Goal: Navigation & Orientation: Find specific page/section

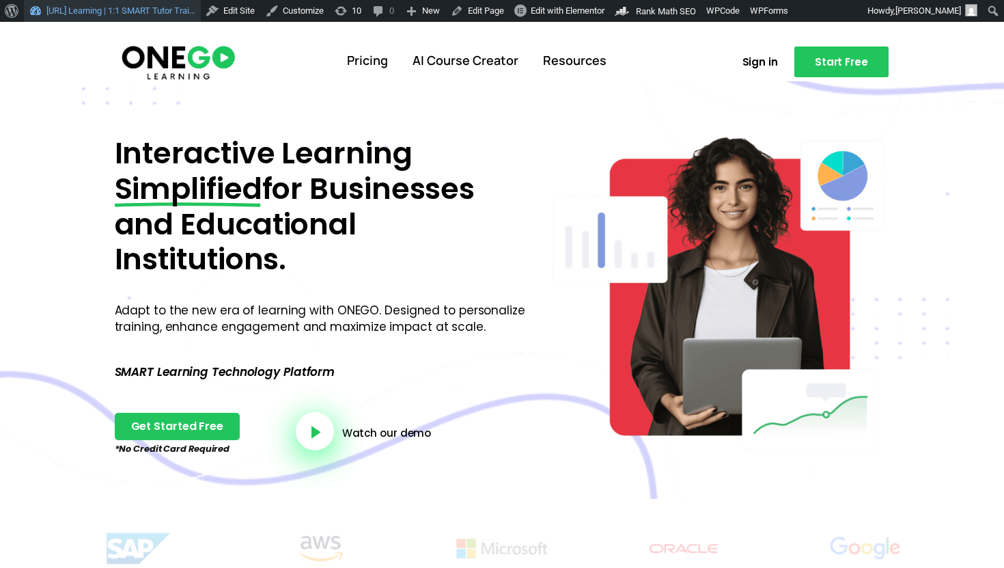
click at [134, 17] on link "[URL] Learning | 1:1 SMART Tutor Trai…" at bounding box center [112, 11] width 177 height 22
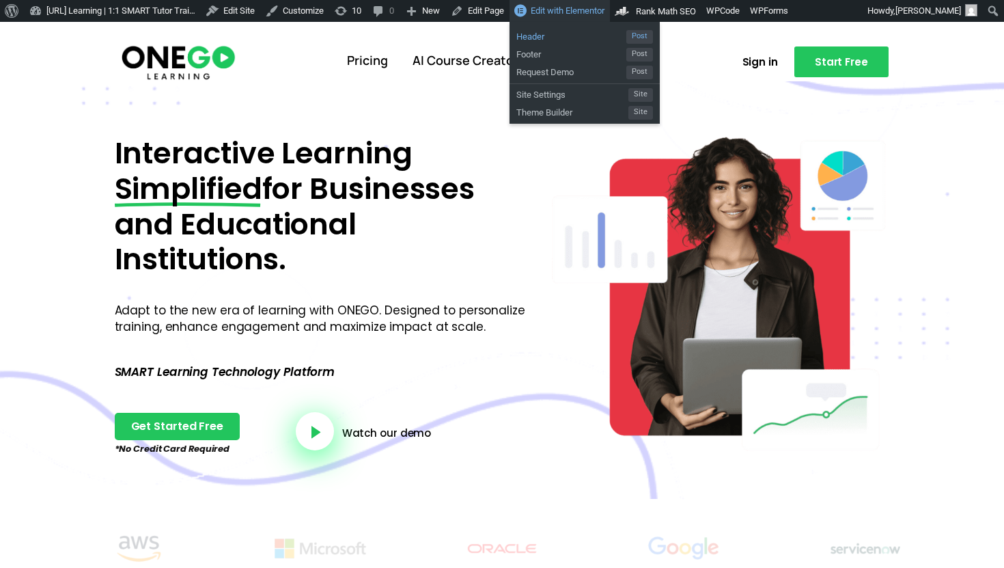
click at [583, 38] on span "Header" at bounding box center [572, 35] width 110 height 18
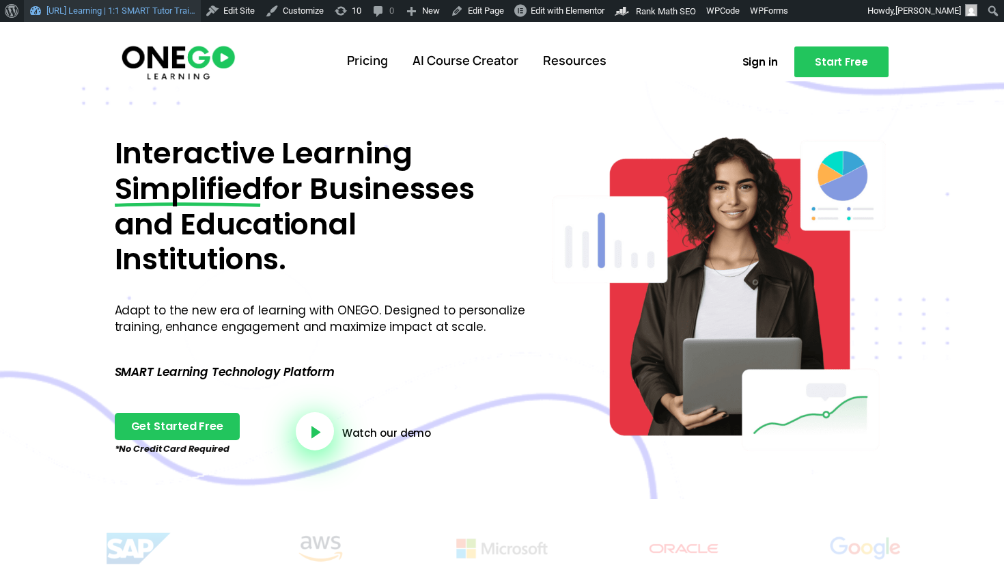
click at [129, 13] on link "[URL] Learning | 1:1 SMART Tutor Trai…" at bounding box center [112, 11] width 177 height 22
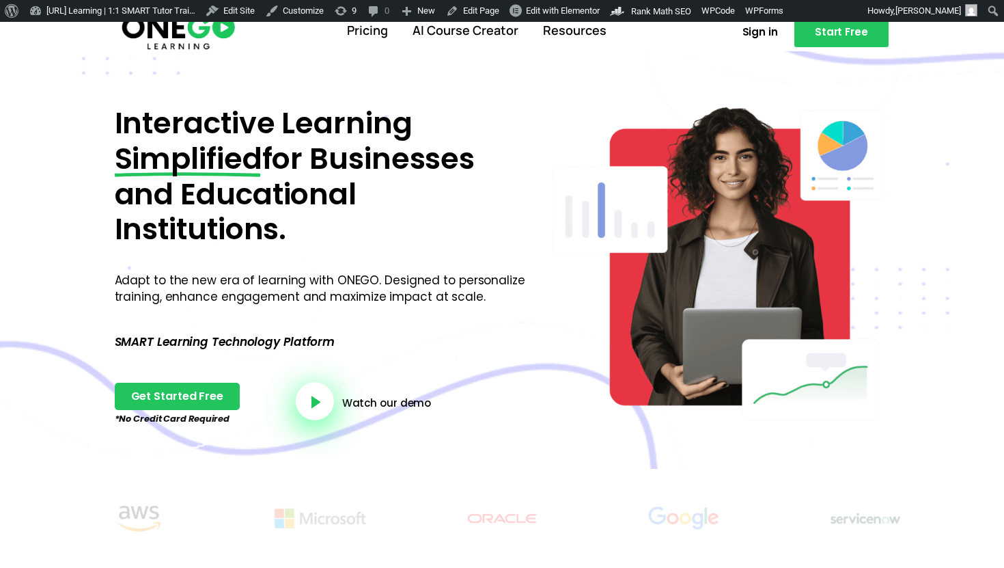
scroll to position [9, 0]
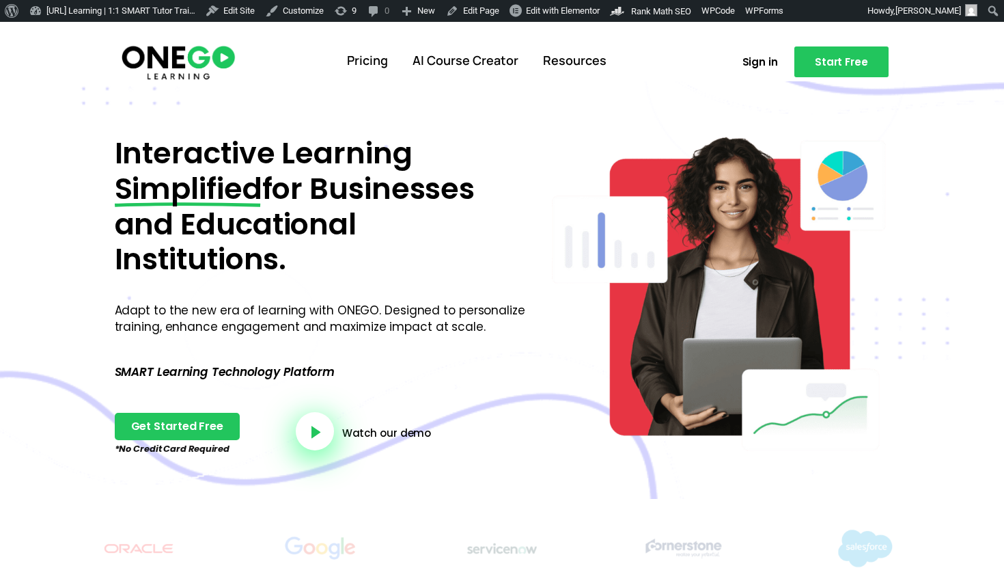
click at [152, 57] on img at bounding box center [179, 61] width 118 height 39
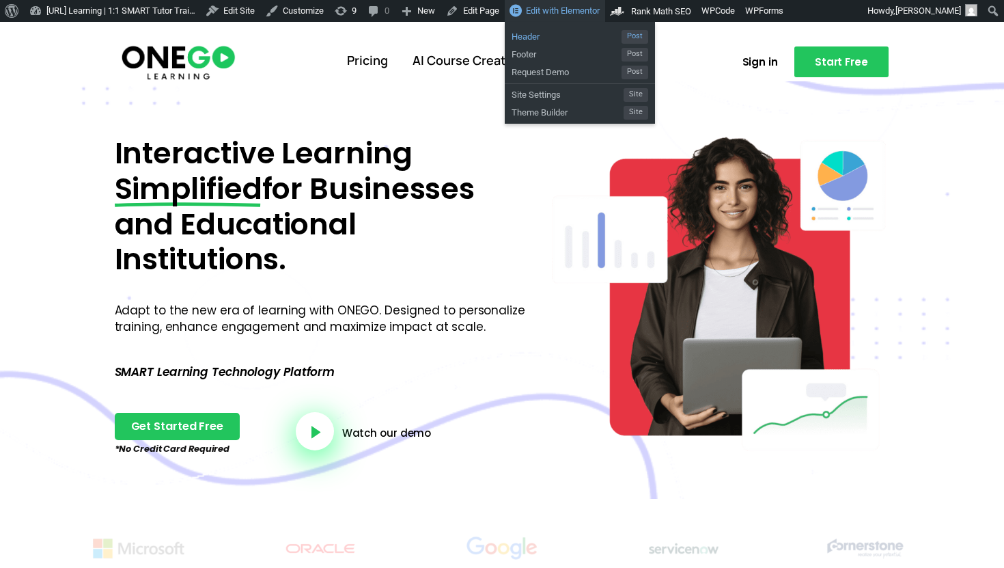
click at [586, 29] on span "Header" at bounding box center [567, 35] width 110 height 18
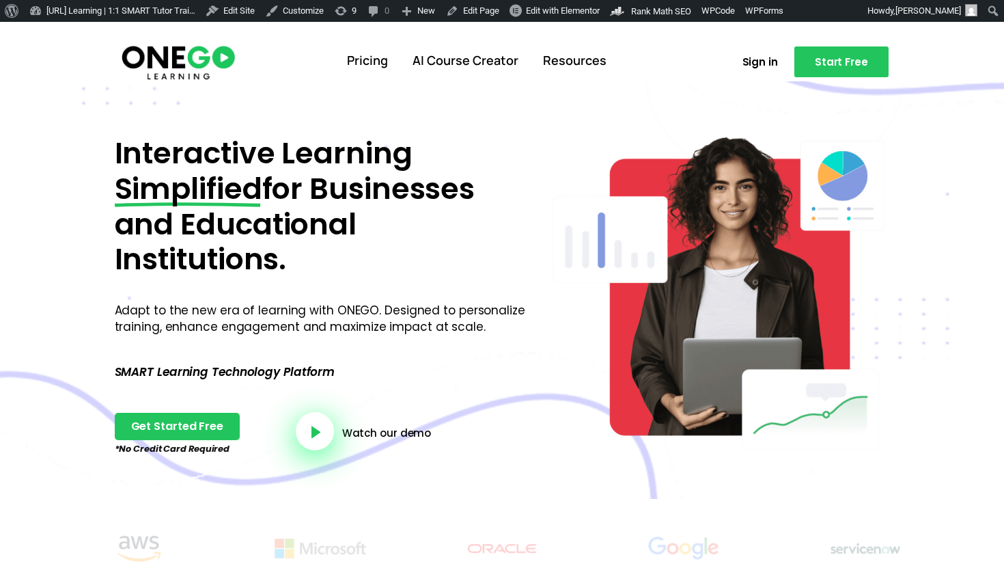
click at [219, 61] on img at bounding box center [179, 61] width 118 height 39
click at [450, 72] on link "AI Course Creator" at bounding box center [465, 61] width 130 height 36
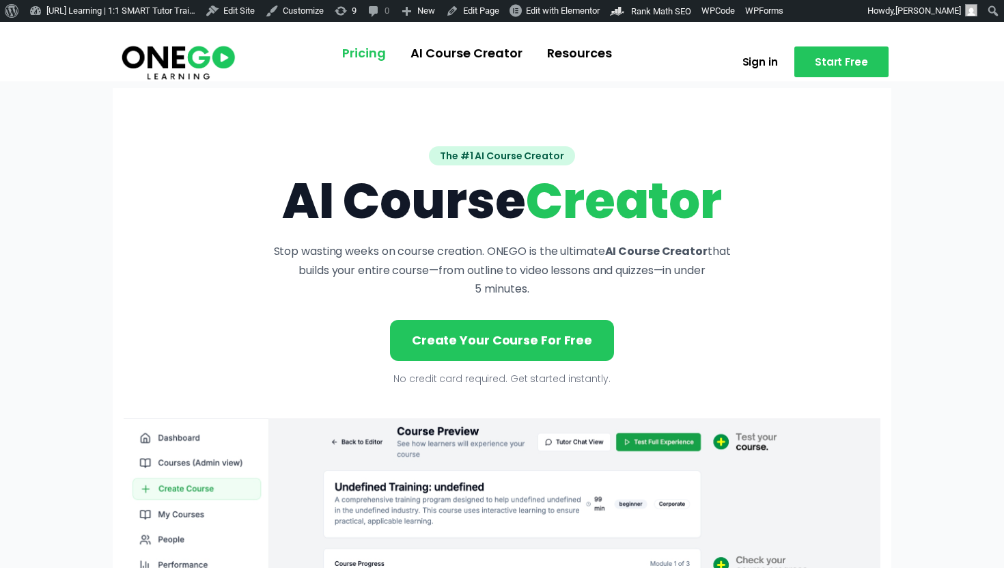
click at [368, 50] on link "Pricing" at bounding box center [364, 54] width 68 height 36
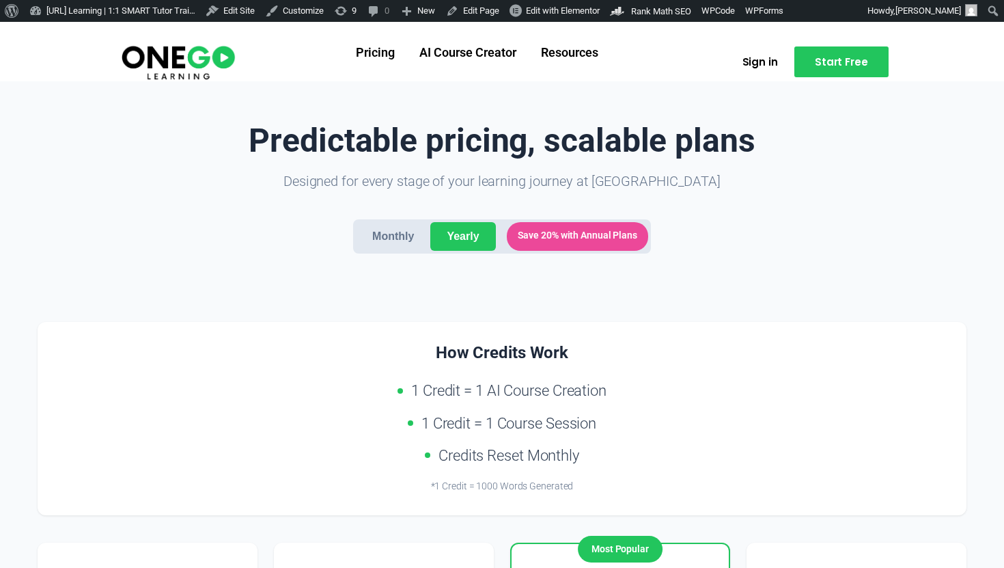
click at [560, 58] on link "Resources" at bounding box center [570, 54] width 82 height 36
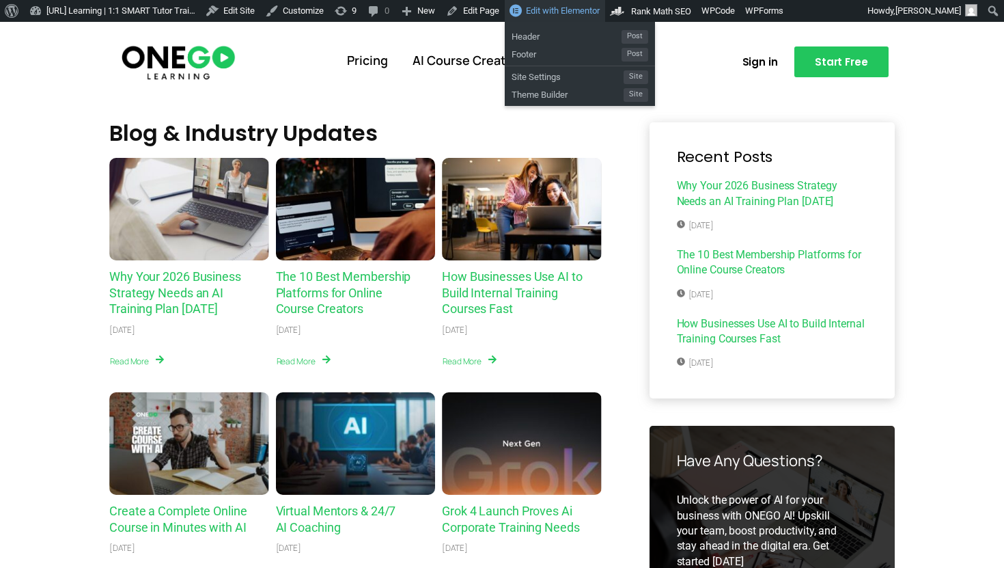
click at [600, 13] on span "Edit with Elementor" at bounding box center [563, 10] width 74 height 10
click at [572, 32] on span "Header" at bounding box center [567, 35] width 110 height 18
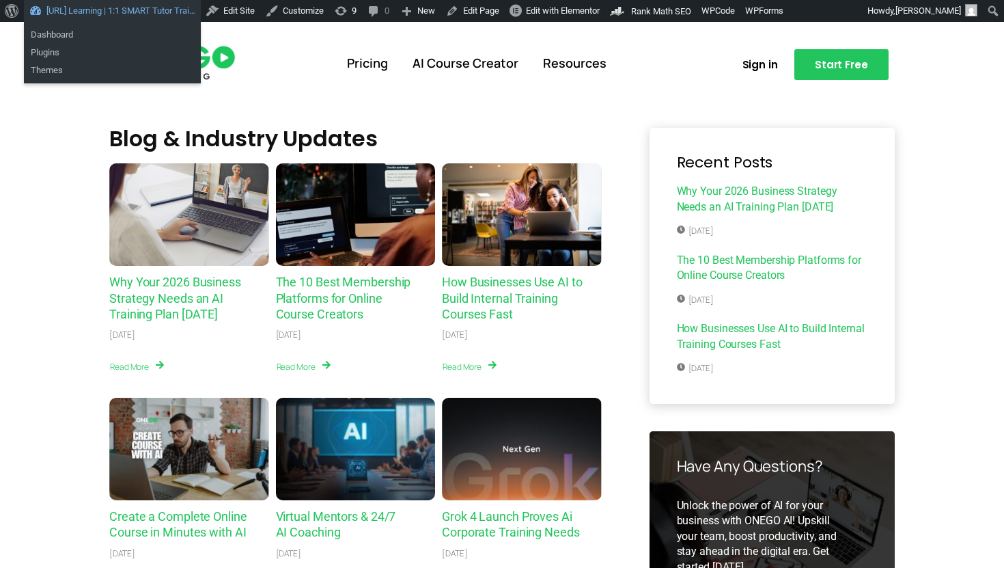
click at [109, 20] on link "[URL] Learning | 1:1 SMART Tutor Trai…" at bounding box center [112, 11] width 177 height 22
click at [57, 34] on link "Dashboard" at bounding box center [112, 35] width 177 height 18
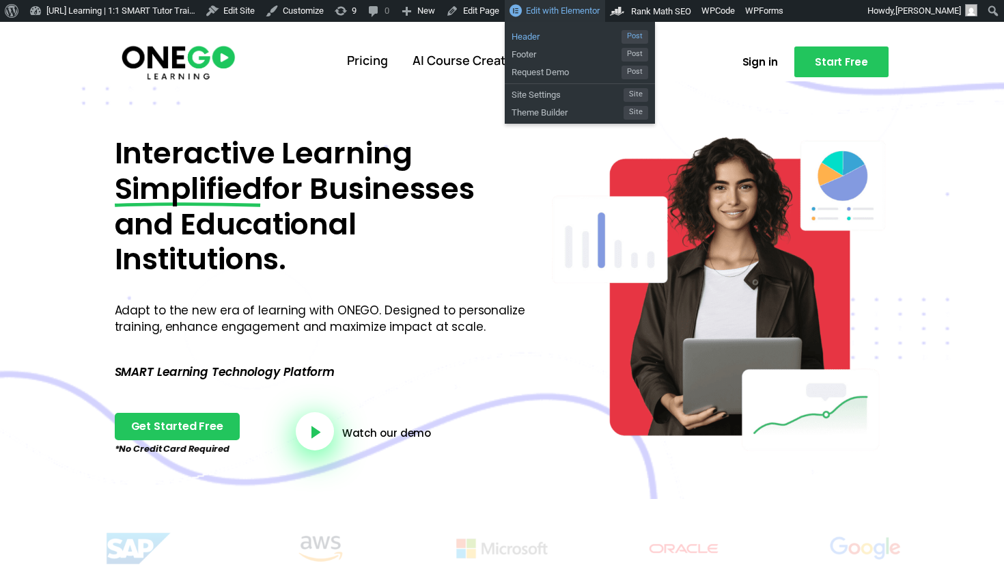
click at [600, 28] on span "Header" at bounding box center [567, 35] width 110 height 18
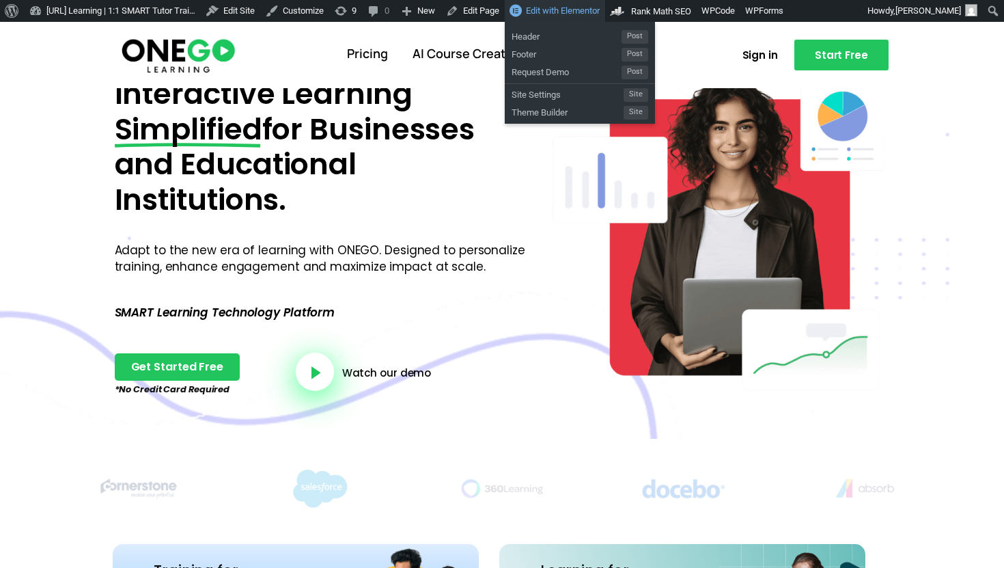
click at [588, 4] on link "Edit with Elementor" at bounding box center [555, 11] width 100 height 22
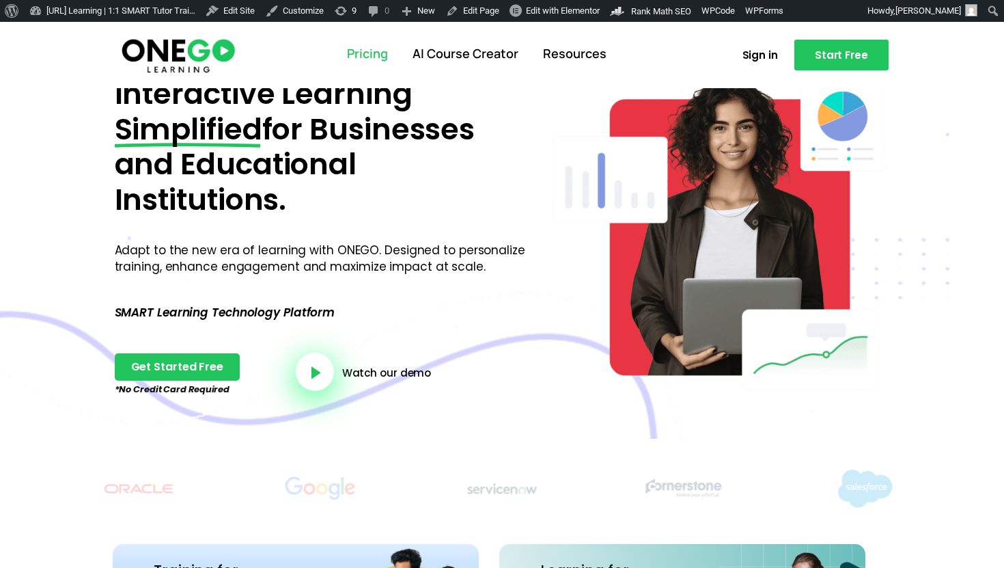
click at [385, 53] on link "Pricing" at bounding box center [368, 54] width 66 height 36
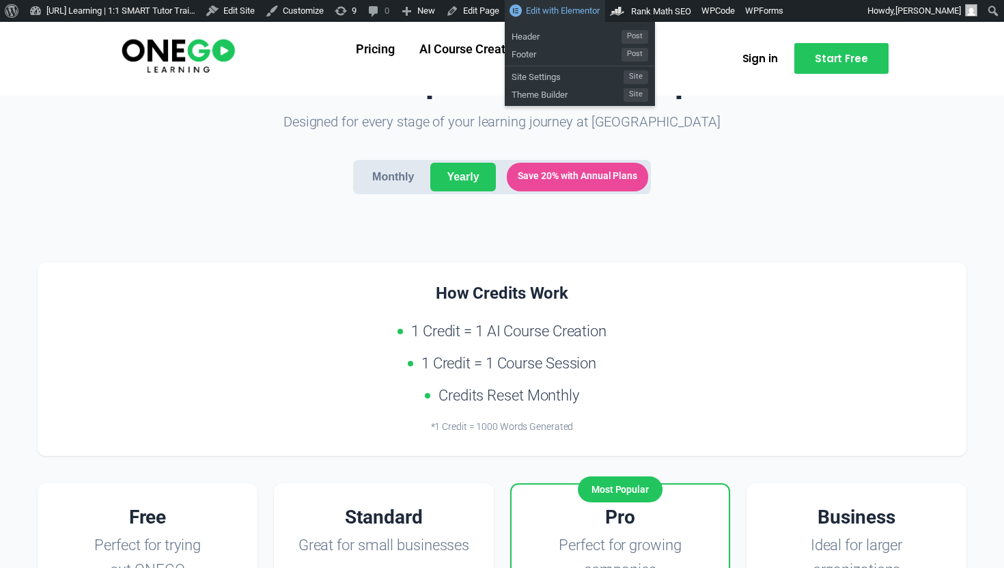
click at [580, 10] on span "Edit with Elementor" at bounding box center [563, 10] width 74 height 10
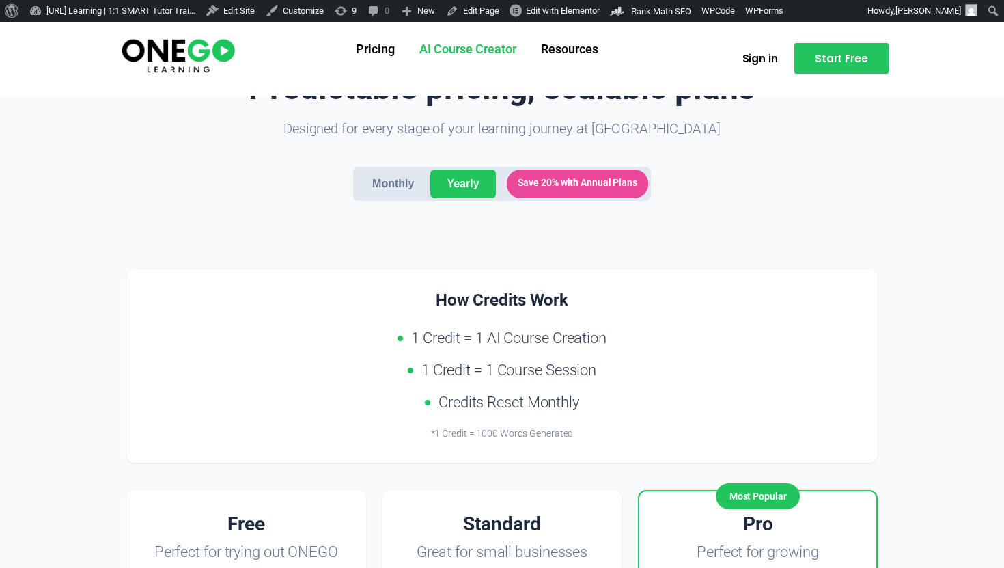
click at [471, 52] on link "AI Course Creator" at bounding box center [468, 50] width 122 height 36
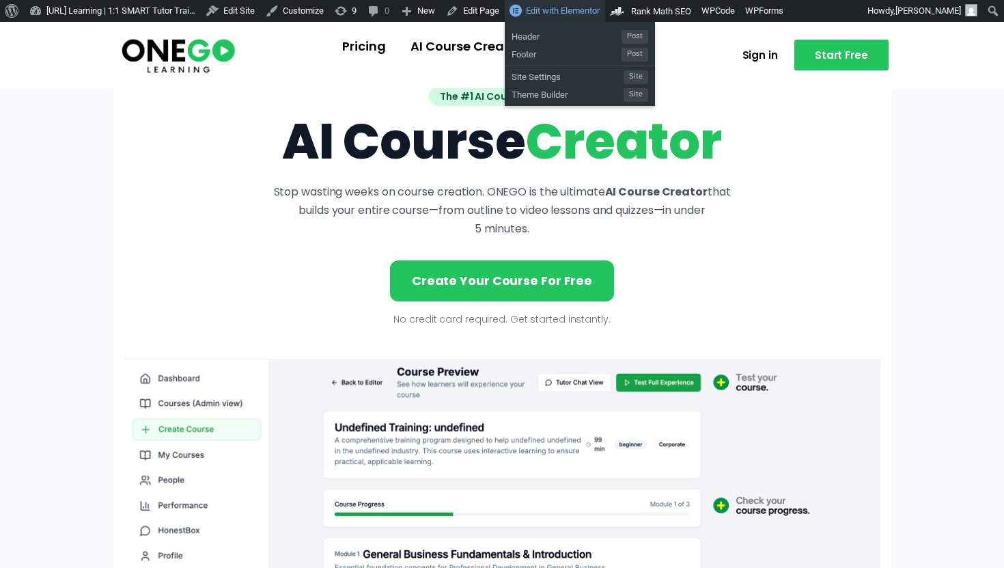
click at [582, 12] on span "Edit with Elementor" at bounding box center [563, 10] width 74 height 10
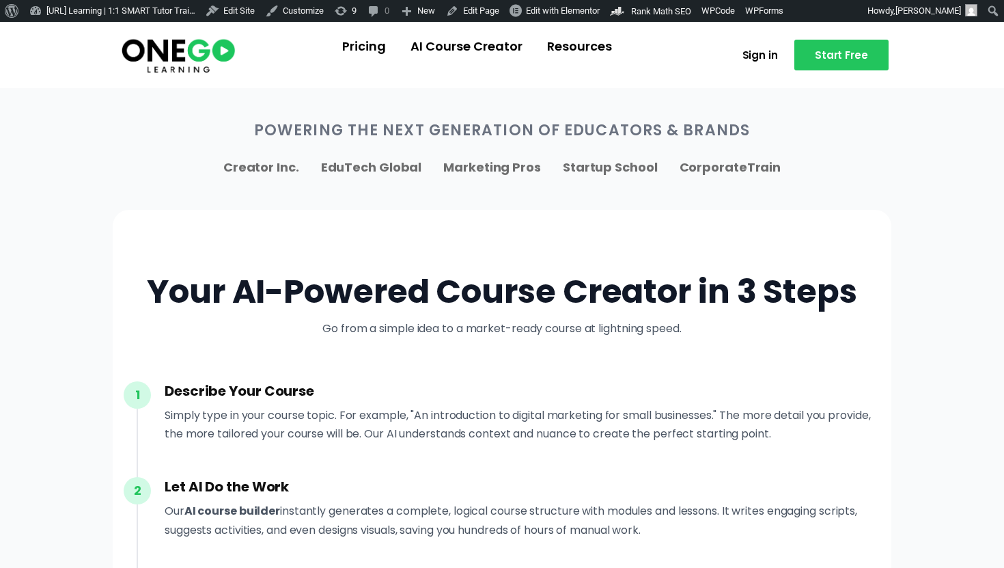
scroll to position [883, 0]
click at [107, 12] on link "[URL] Learning | 1:1 SMART Tutor Trai…" at bounding box center [112, 11] width 177 height 22
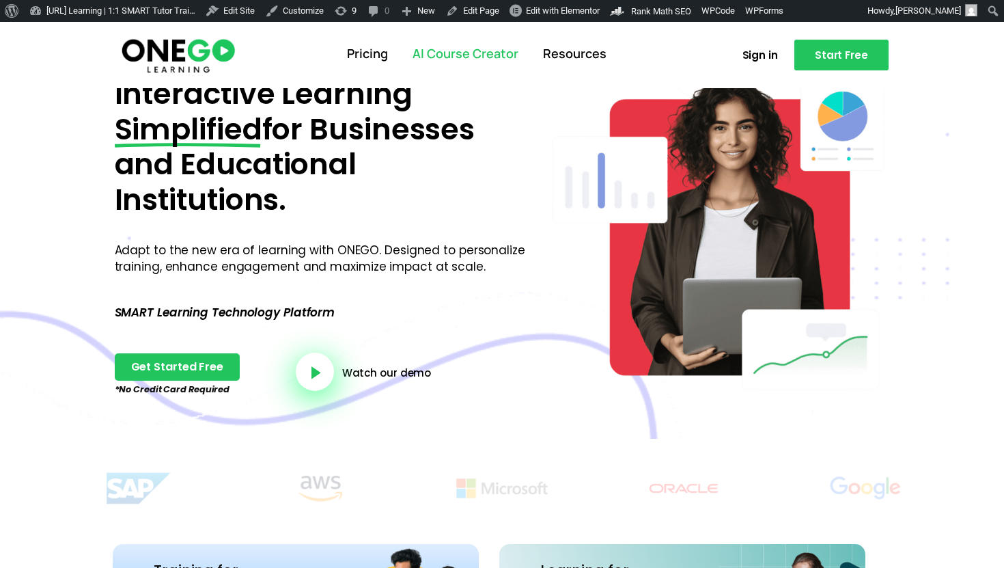
click at [428, 59] on link "AI Course Creator" at bounding box center [465, 54] width 130 height 36
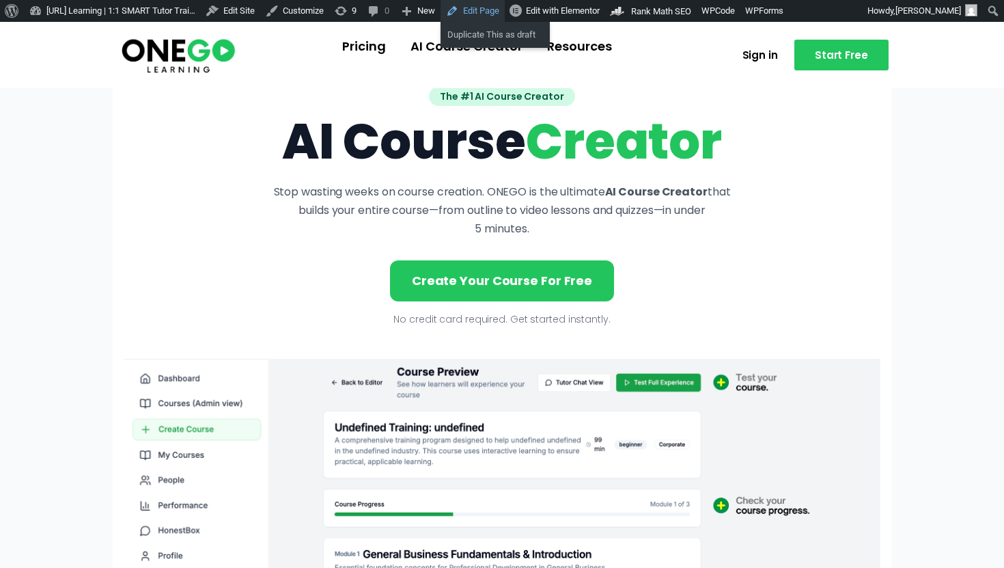
click at [505, 14] on link "Edit Page" at bounding box center [473, 11] width 64 height 22
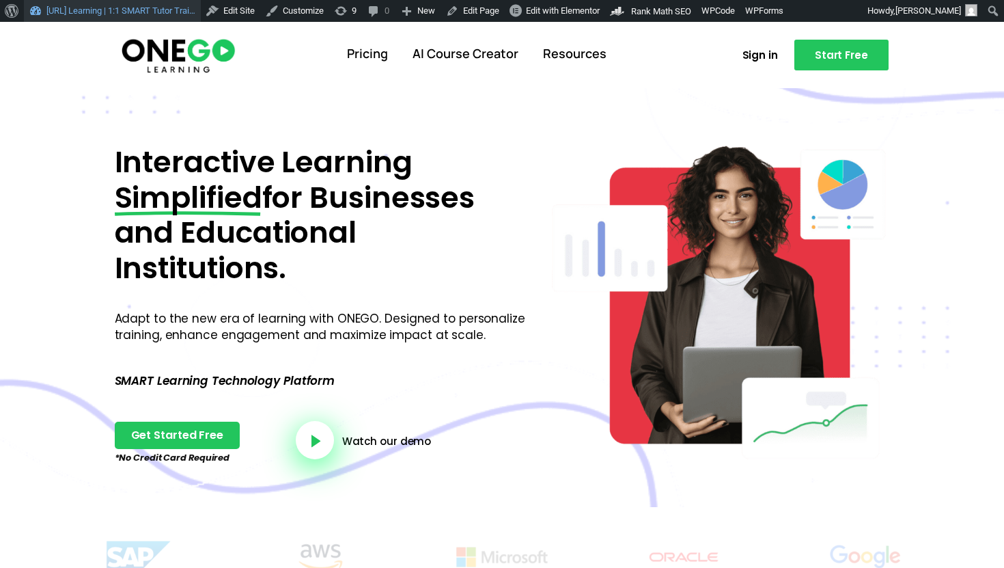
click at [133, 20] on link "[URL] Learning | 1:1 SMART Tutor Trai…" at bounding box center [112, 11] width 177 height 22
click at [553, 53] on link "Resources" at bounding box center [575, 54] width 88 height 36
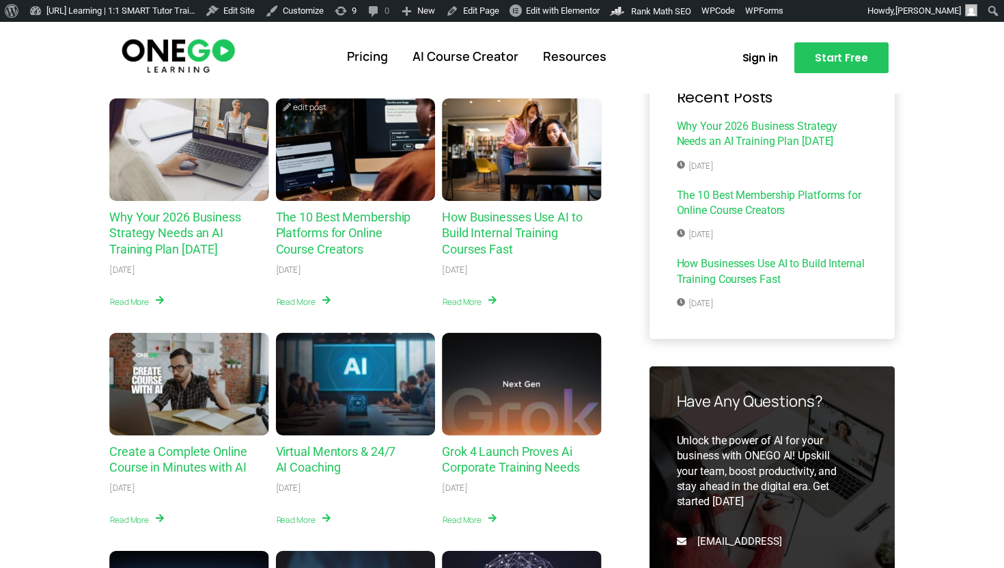
click at [321, 226] on link "The 10 Best Membership Platforms for Online Course Creators" at bounding box center [343, 233] width 135 height 46
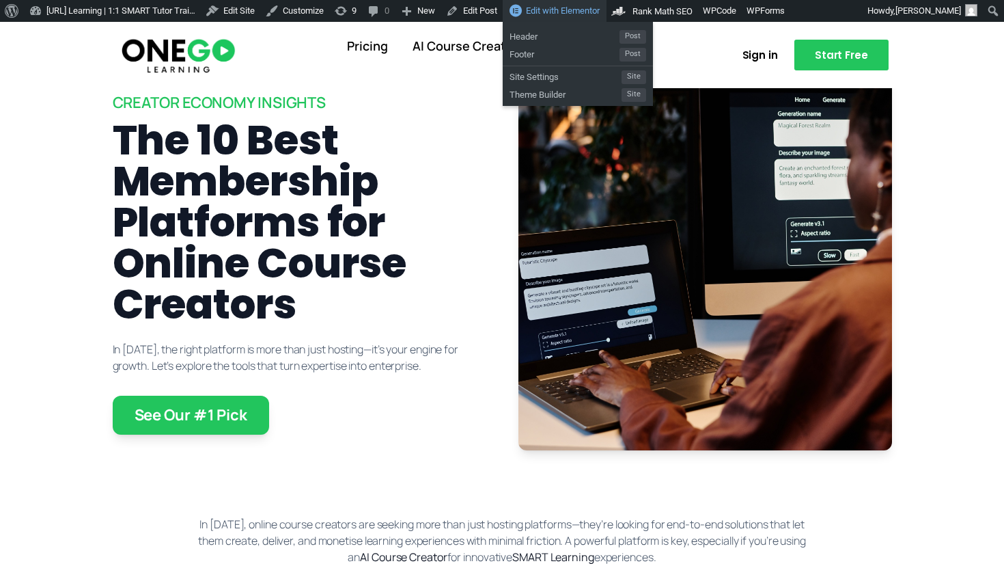
click at [581, 16] on span "Edit with Elementor" at bounding box center [563, 10] width 74 height 10
click at [586, 15] on span "Edit with Elementor" at bounding box center [563, 10] width 74 height 10
click at [584, 10] on span "Edit with Elementor" at bounding box center [563, 10] width 74 height 10
click at [561, 13] on div "Edit with Elementor" at bounding box center [555, 11] width 104 height 22
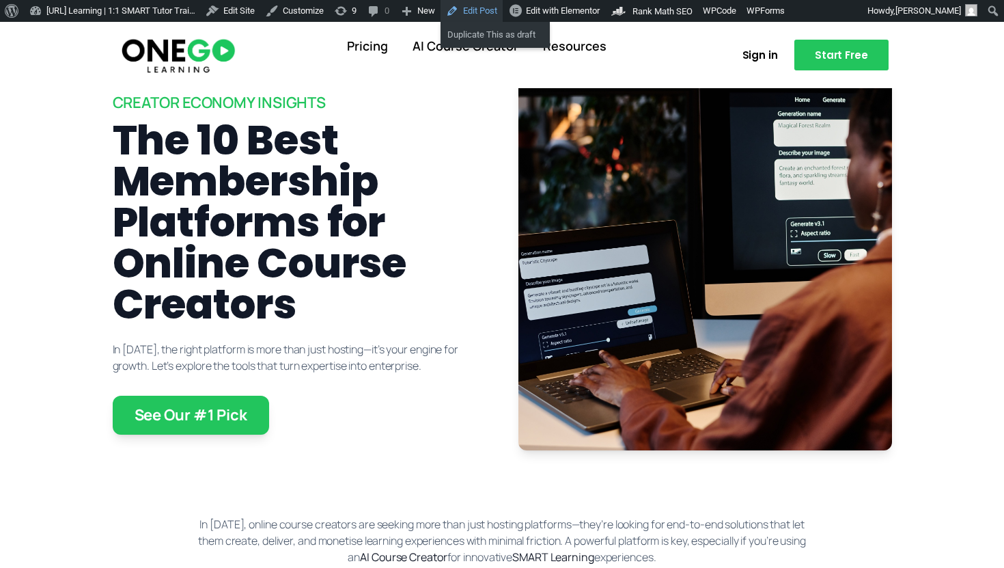
click at [503, 12] on link "Edit Post" at bounding box center [472, 11] width 62 height 22
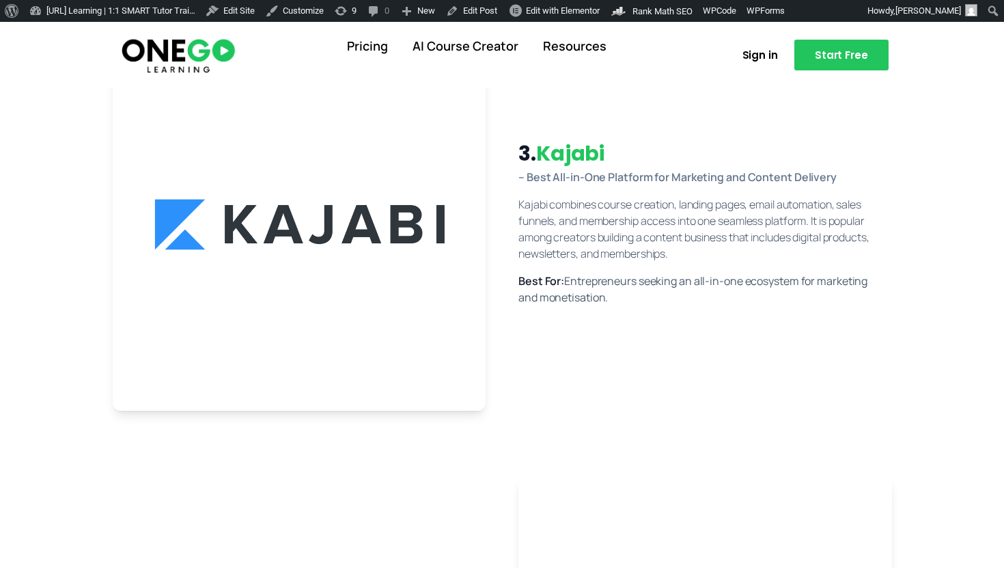
scroll to position [1306, 0]
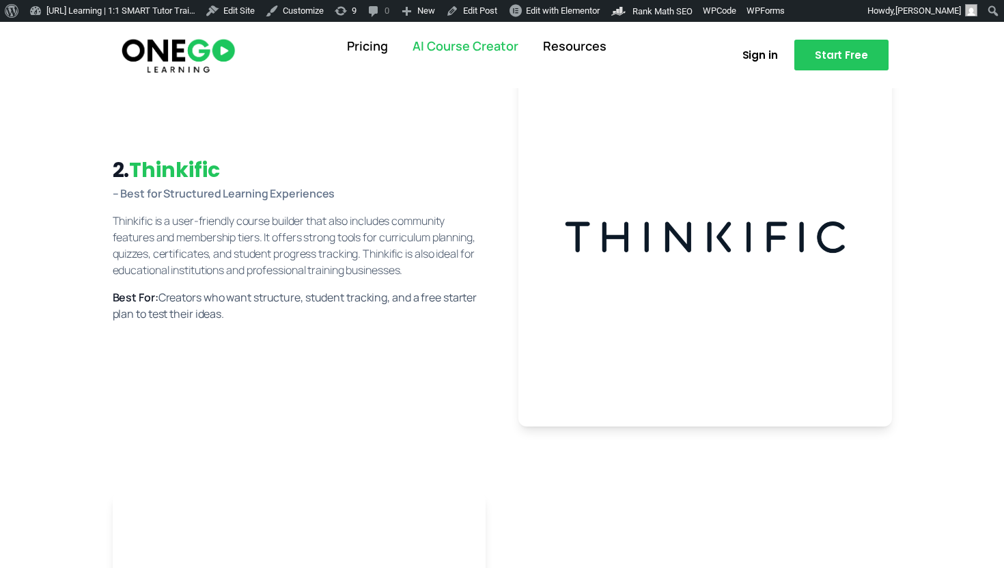
click at [460, 38] on link "AI Course Creator" at bounding box center [465, 47] width 130 height 36
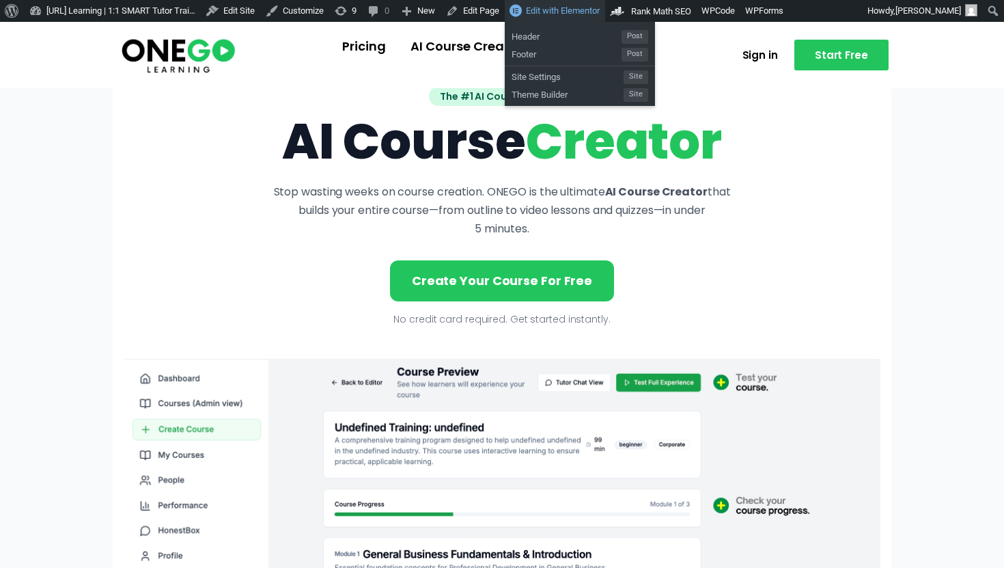
click at [583, 12] on span "Edit with Elementor" at bounding box center [563, 10] width 74 height 10
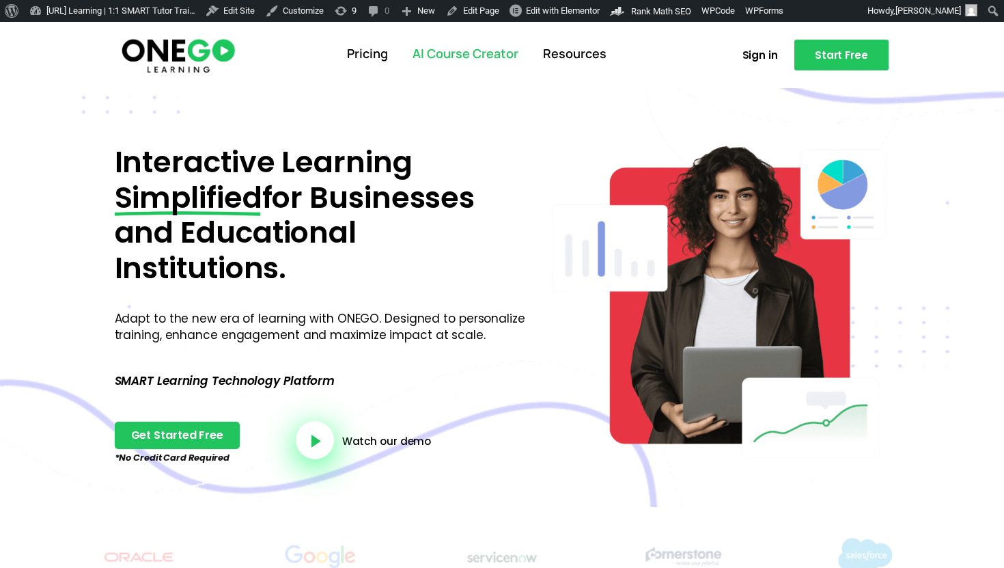
click at [468, 49] on link "AI Course Creator" at bounding box center [465, 54] width 130 height 36
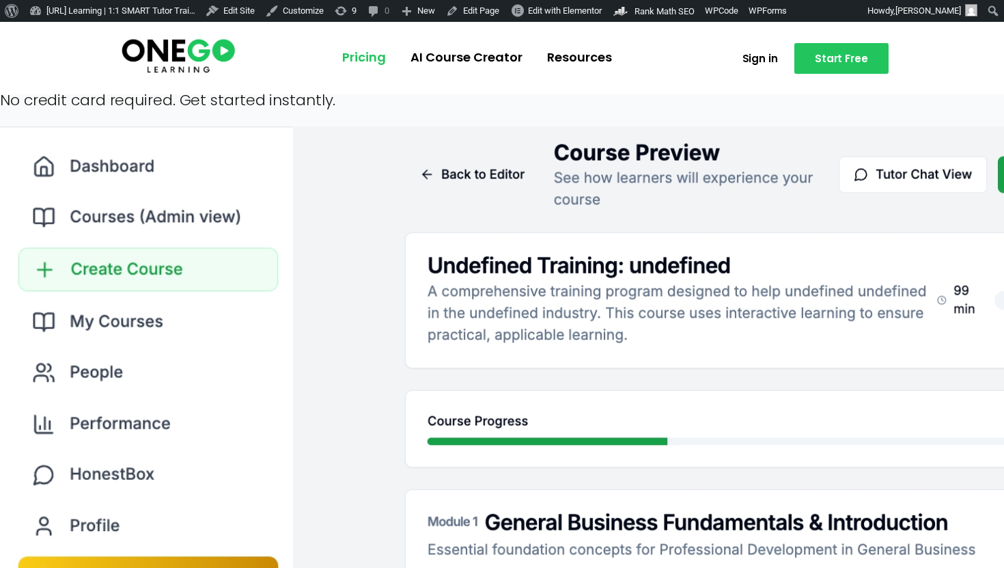
scroll to position [378, 0]
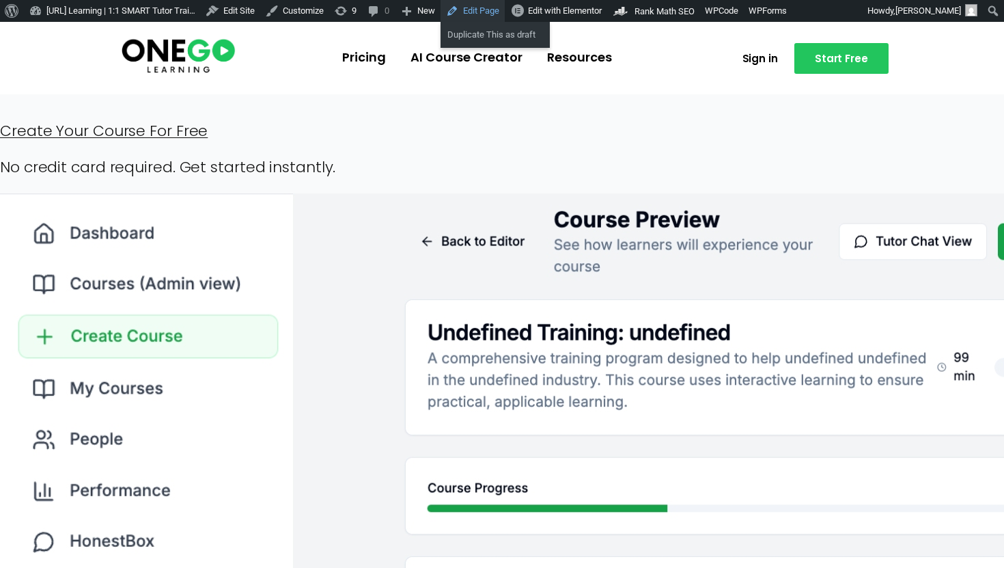
click at [505, 13] on link "Edit Page" at bounding box center [473, 11] width 64 height 22
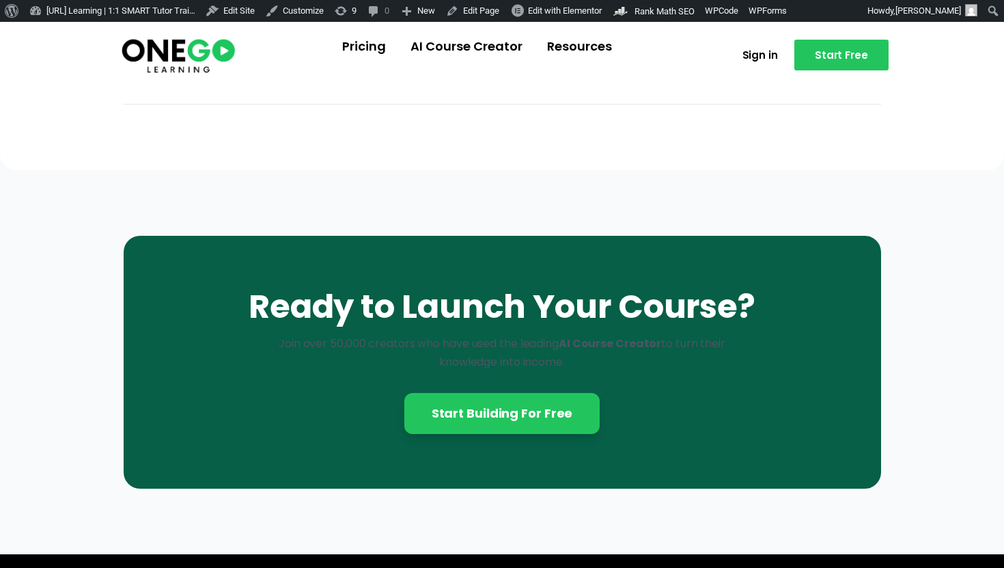
scroll to position [3750, 0]
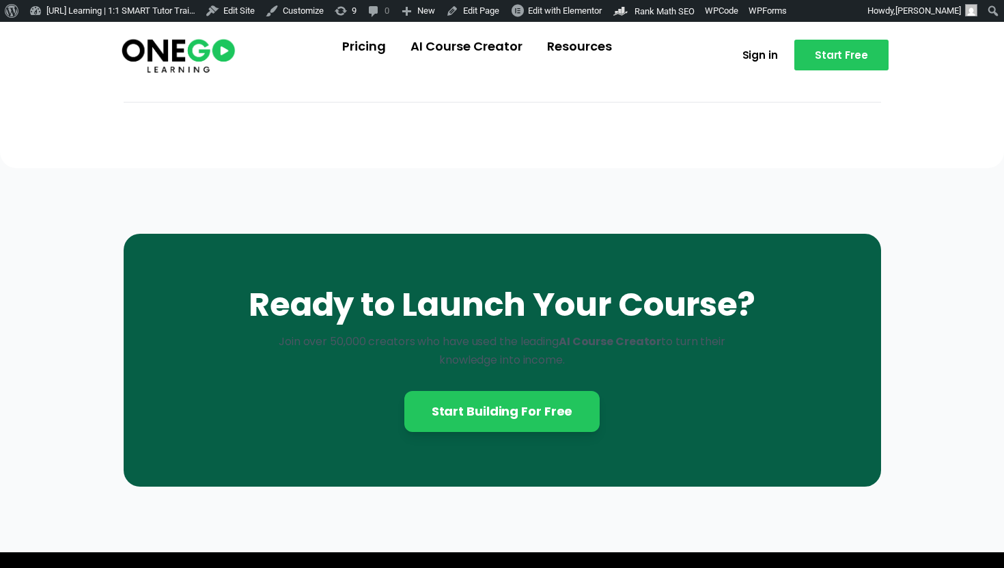
click at [367, 342] on p "Join over 50,000 creators who have used the leading AI Course Creator to turn t…" at bounding box center [502, 350] width 459 height 37
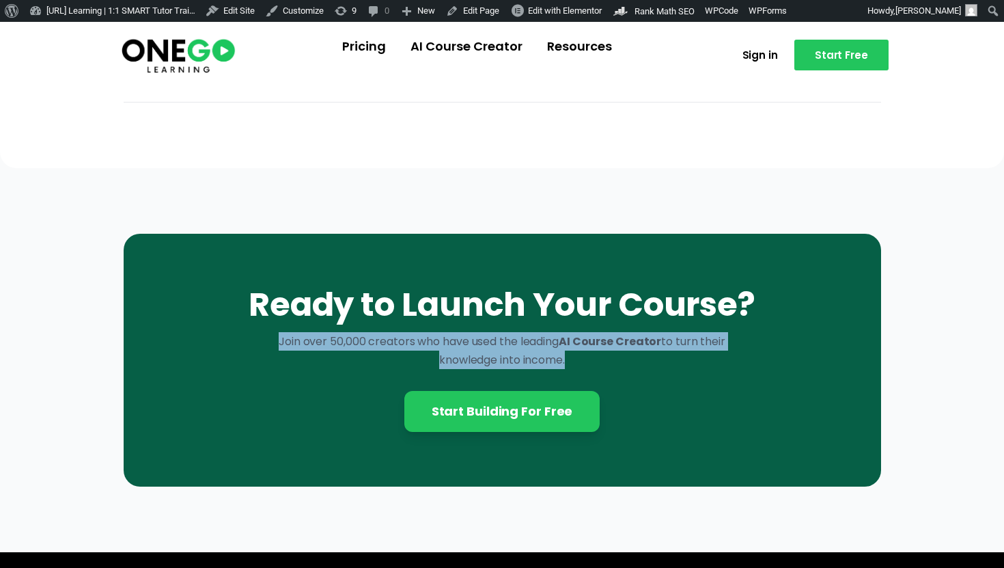
click at [367, 342] on p "Join over 50,000 creators who have used the leading AI Course Creator to turn t…" at bounding box center [502, 350] width 459 height 37
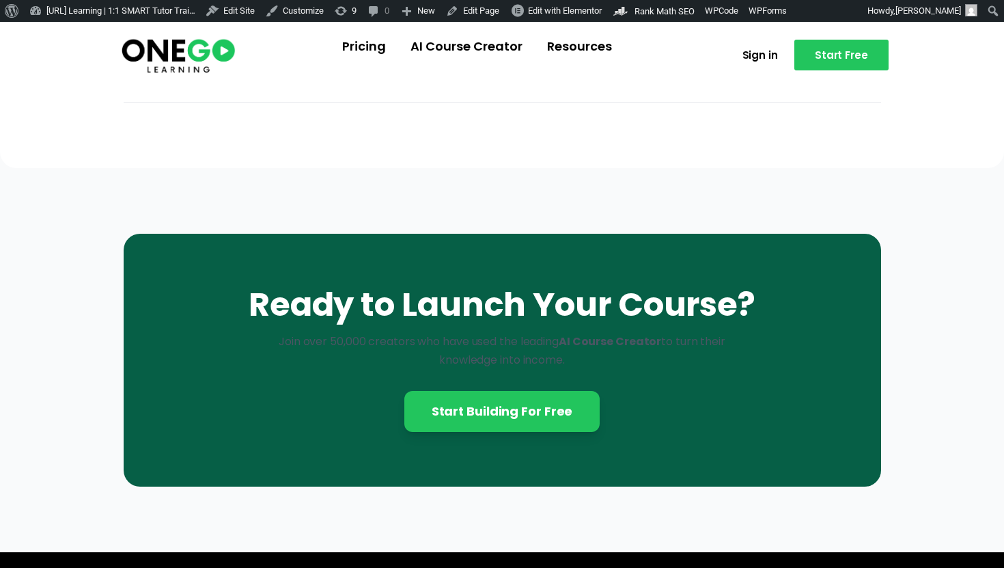
click at [197, 281] on div "Ready to Launch Your Course? Join over 50,000 creators who have used the leadin…" at bounding box center [503, 360] width 758 height 253
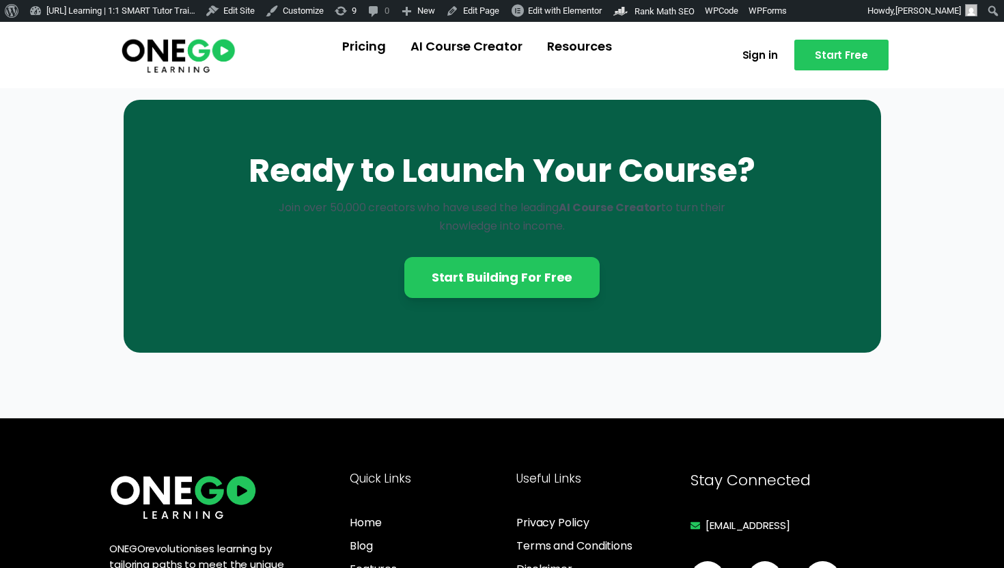
scroll to position [4032, 0]
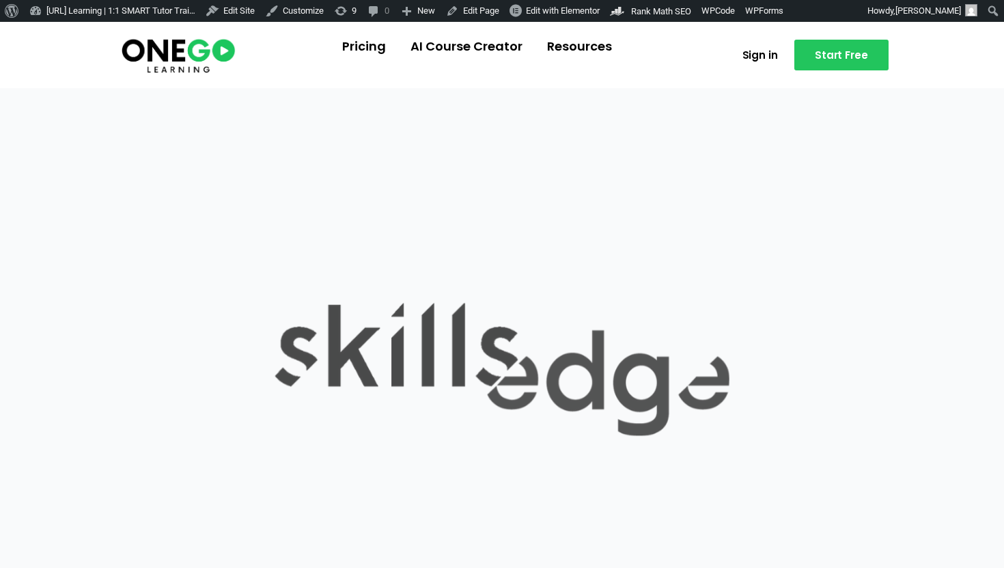
scroll to position [599, 0]
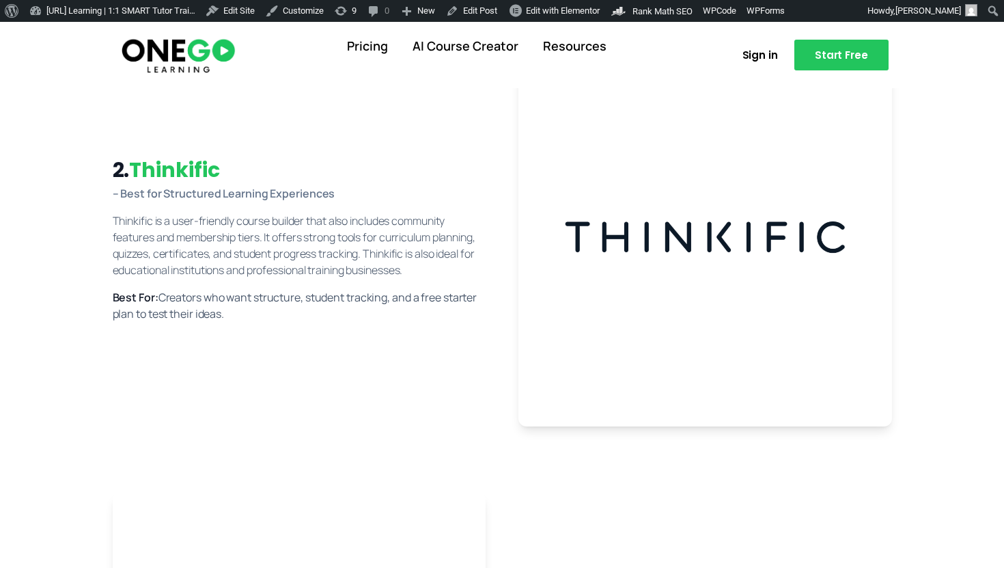
click at [202, 61] on img at bounding box center [179, 55] width 118 height 39
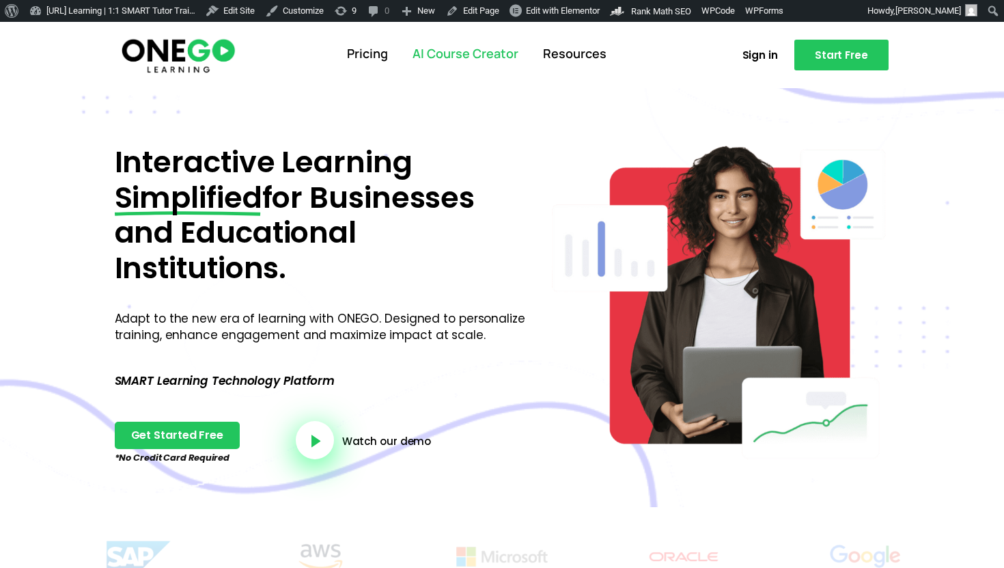
click at [465, 63] on link "AI Course Creator" at bounding box center [465, 54] width 130 height 36
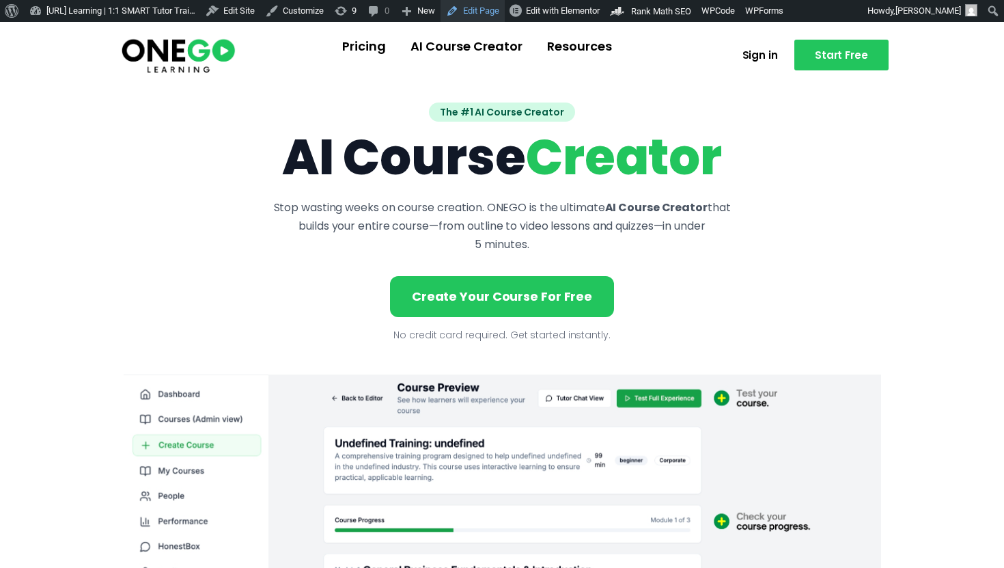
click at [505, 20] on link "Edit Page" at bounding box center [473, 11] width 64 height 22
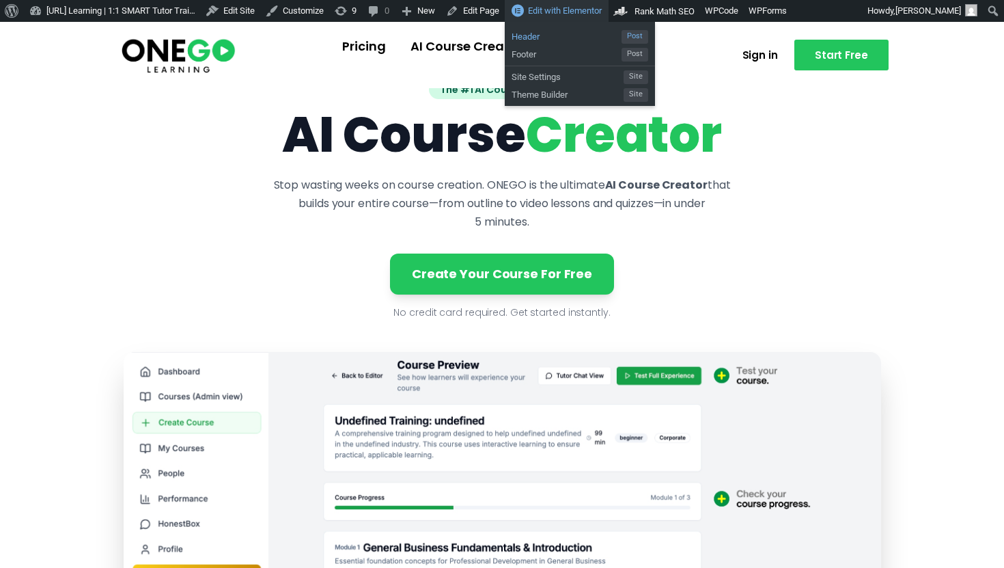
click at [574, 34] on span "Header" at bounding box center [567, 35] width 110 height 18
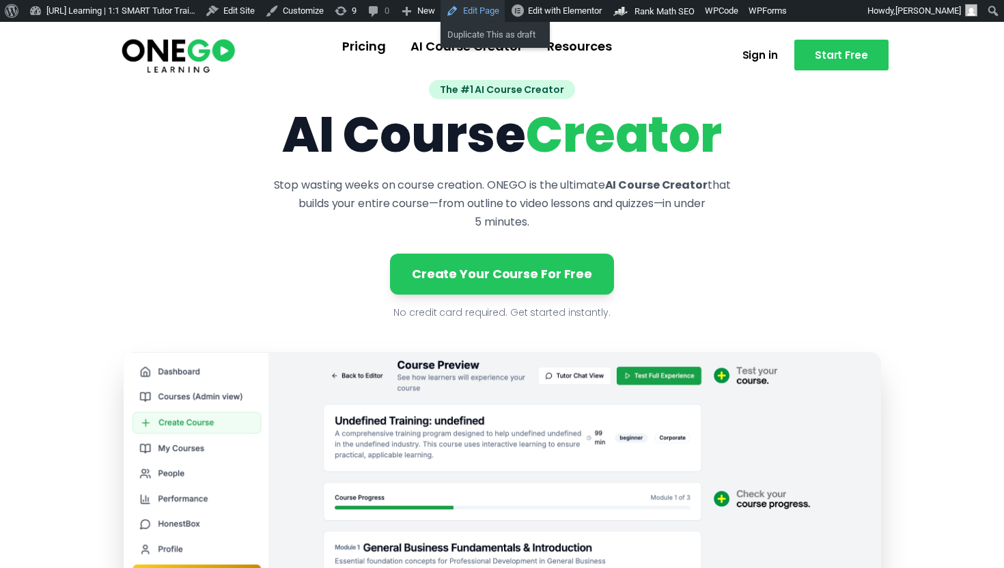
click at [498, 12] on link "Edit Page" at bounding box center [473, 11] width 64 height 22
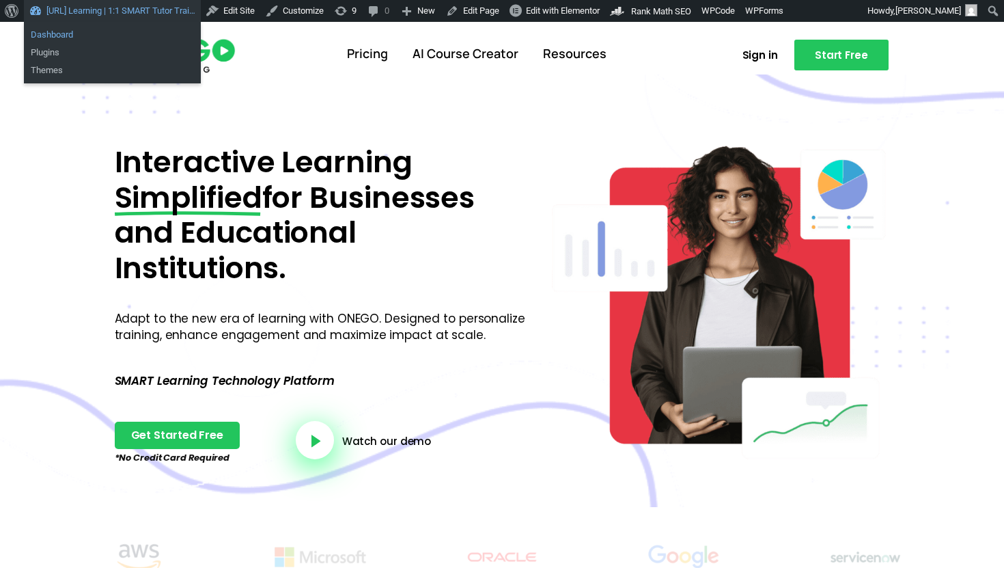
click at [118, 31] on link "Dashboard" at bounding box center [112, 35] width 177 height 18
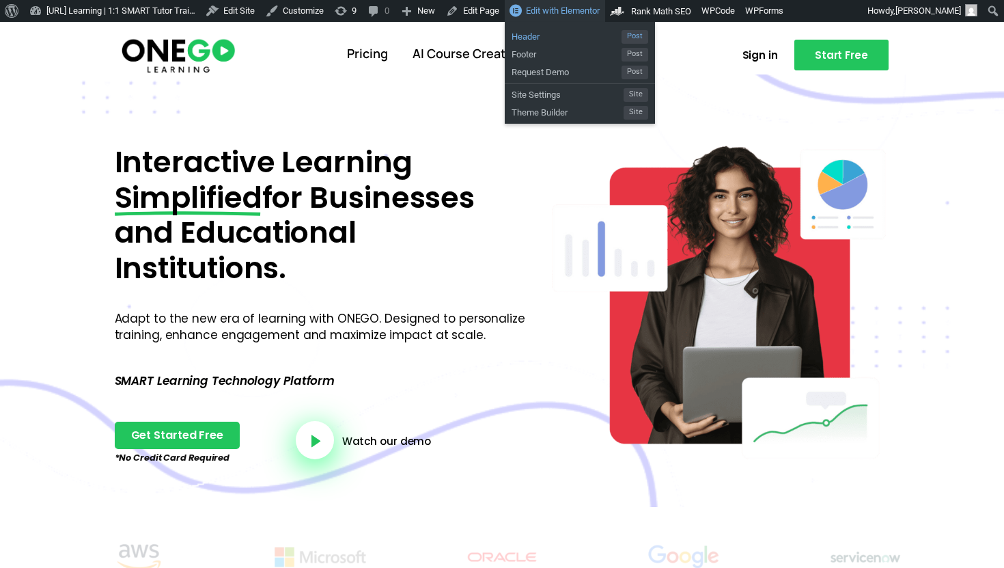
click at [575, 37] on span "Header" at bounding box center [567, 35] width 110 height 18
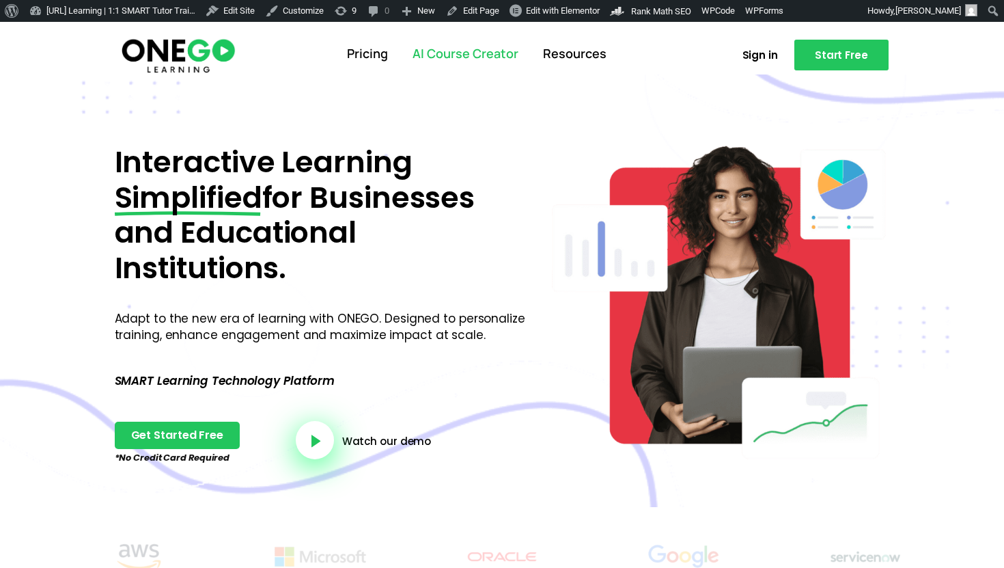
click at [444, 57] on link "AI Course Creator" at bounding box center [465, 54] width 130 height 36
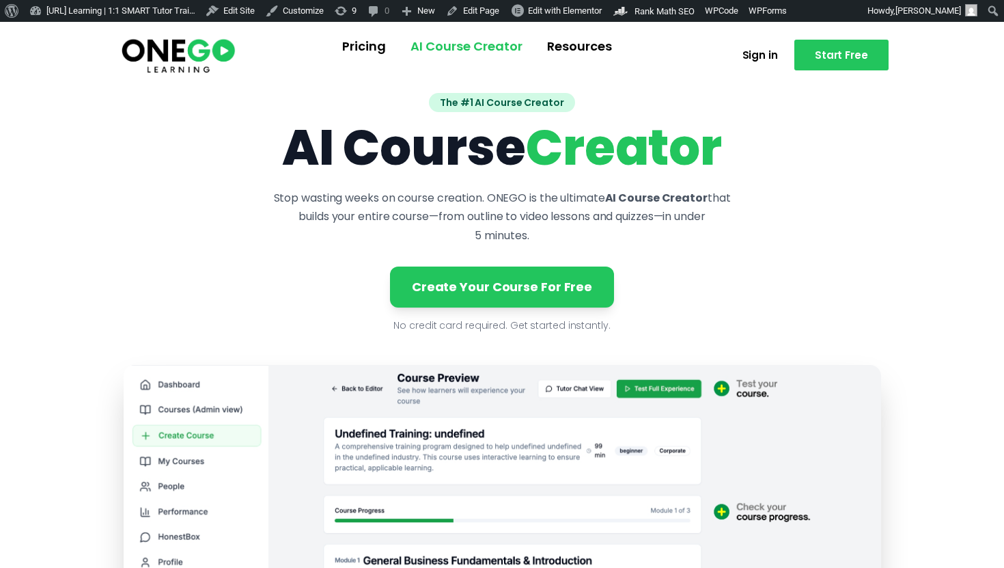
click at [467, 51] on link "AI Course Creator" at bounding box center [466, 47] width 137 height 36
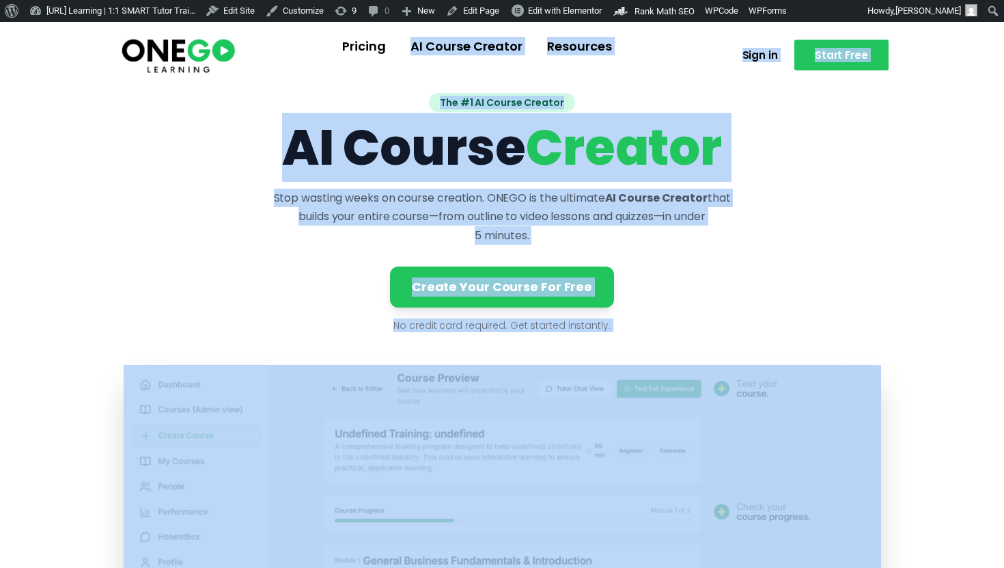
drag, startPoint x: 395, startPoint y: 74, endPoint x: 679, endPoint y: 371, distance: 410.7
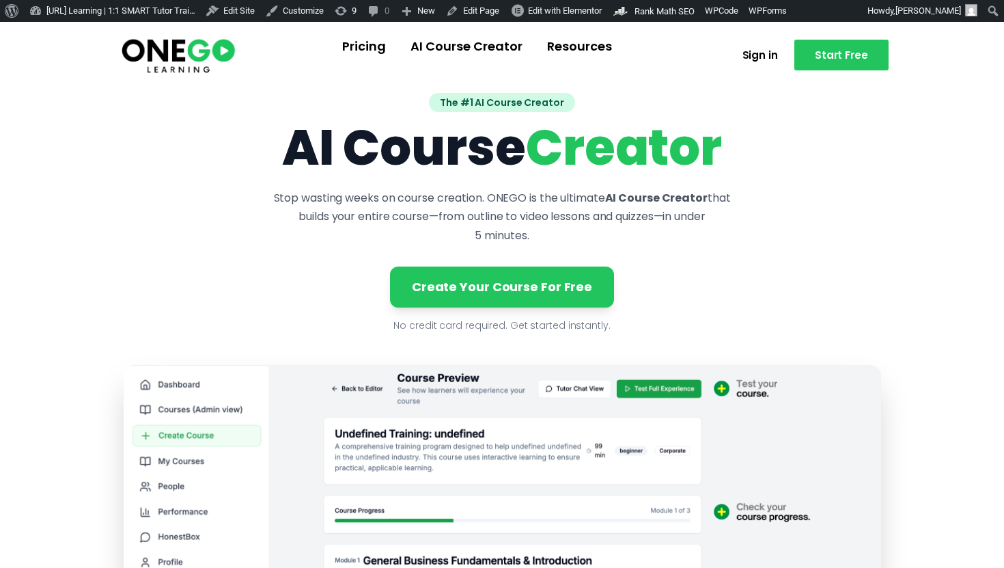
click at [550, 66] on div "Pricing AI Course Creator Resources" at bounding box center [480, 46] width 458 height 57
click at [385, 42] on link "Pricing" at bounding box center [364, 47] width 68 height 36
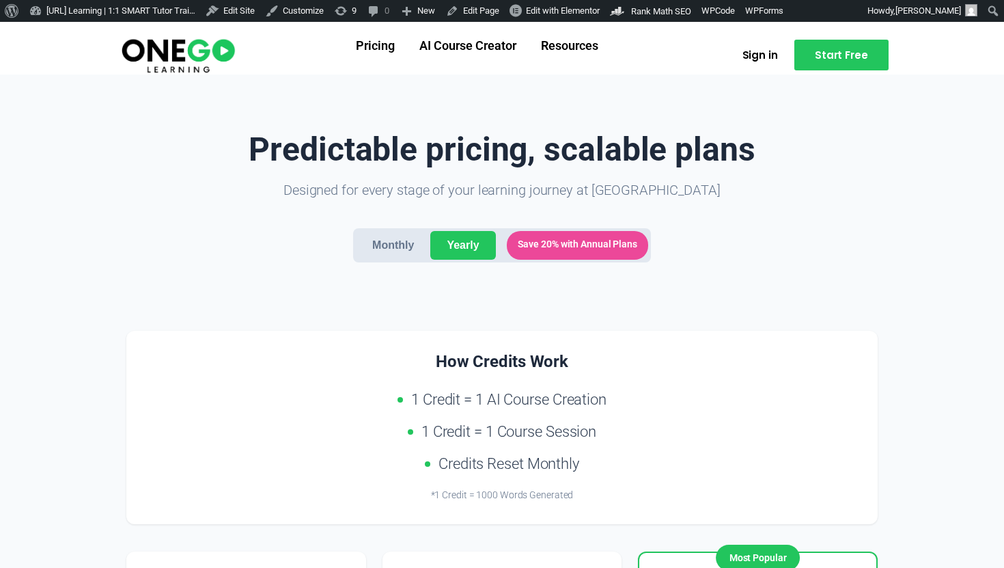
click at [217, 53] on img at bounding box center [179, 55] width 118 height 39
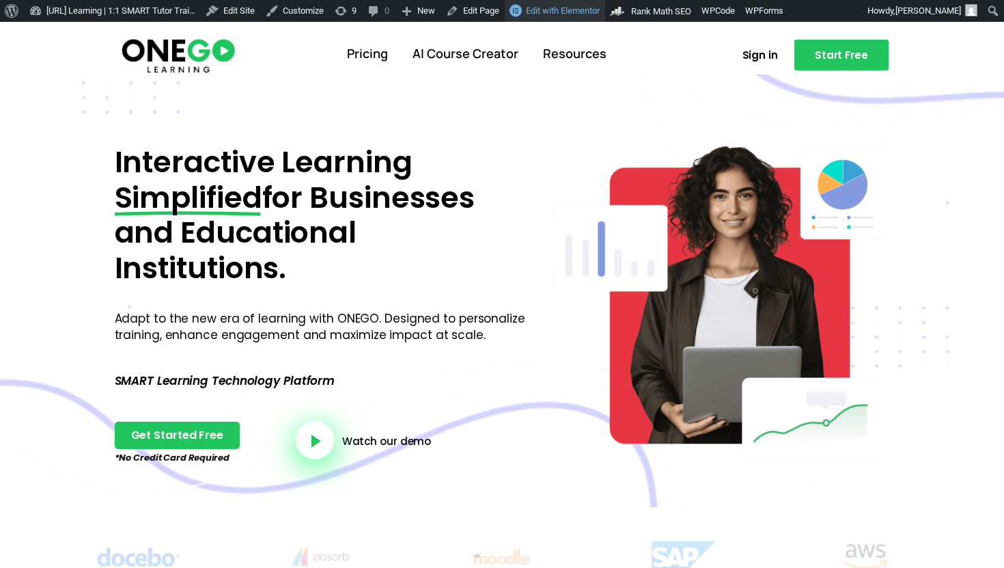
click at [581, 3] on link "Edit with Elementor" at bounding box center [555, 11] width 100 height 22
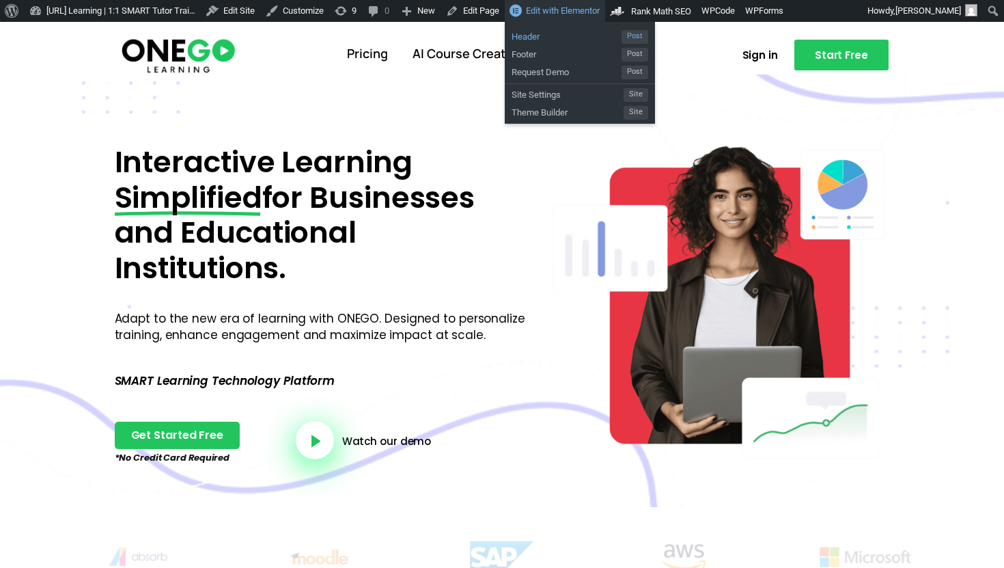
click at [596, 41] on span "Header" at bounding box center [567, 35] width 110 height 18
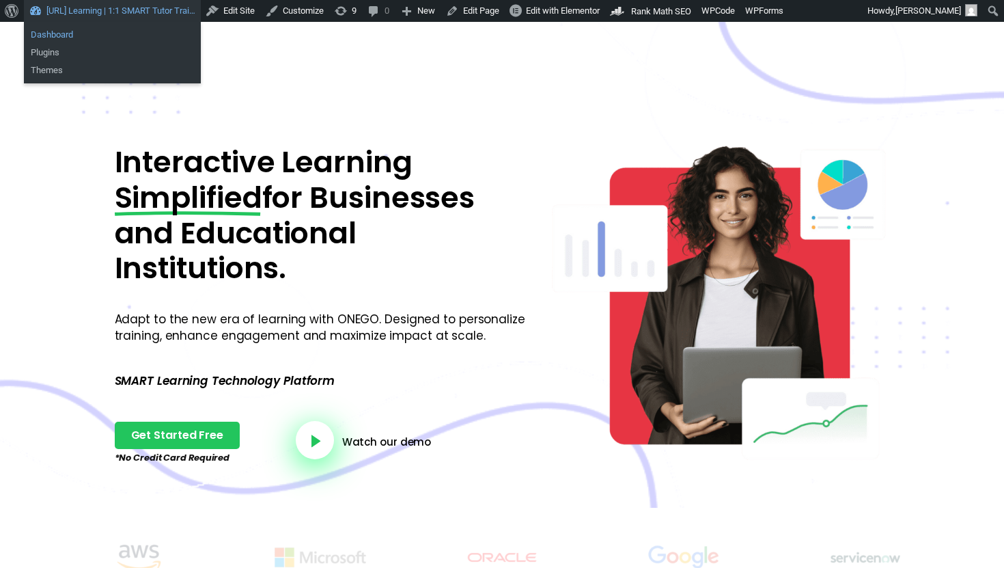
click at [115, 31] on link "Dashboard" at bounding box center [112, 35] width 177 height 18
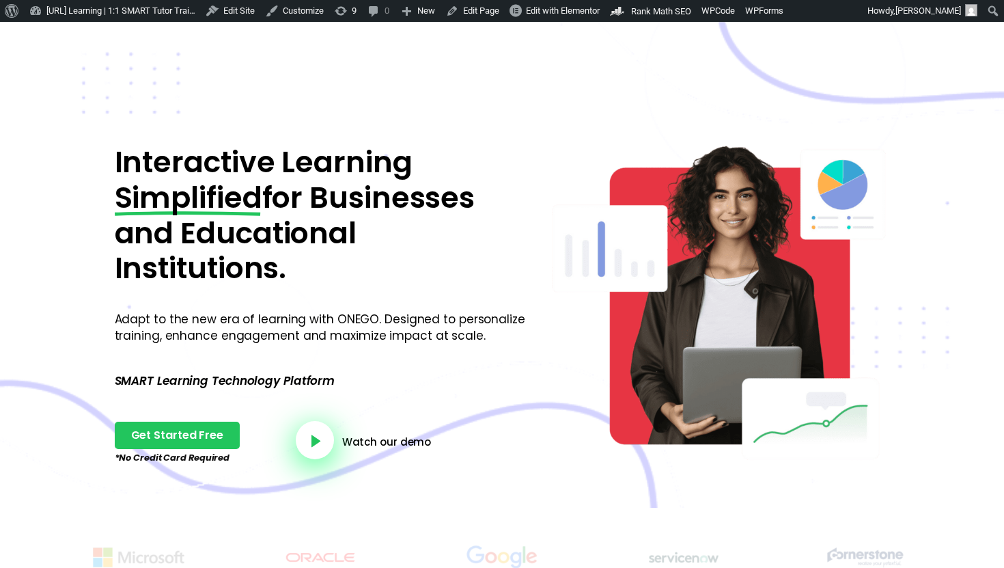
scroll to position [50, 0]
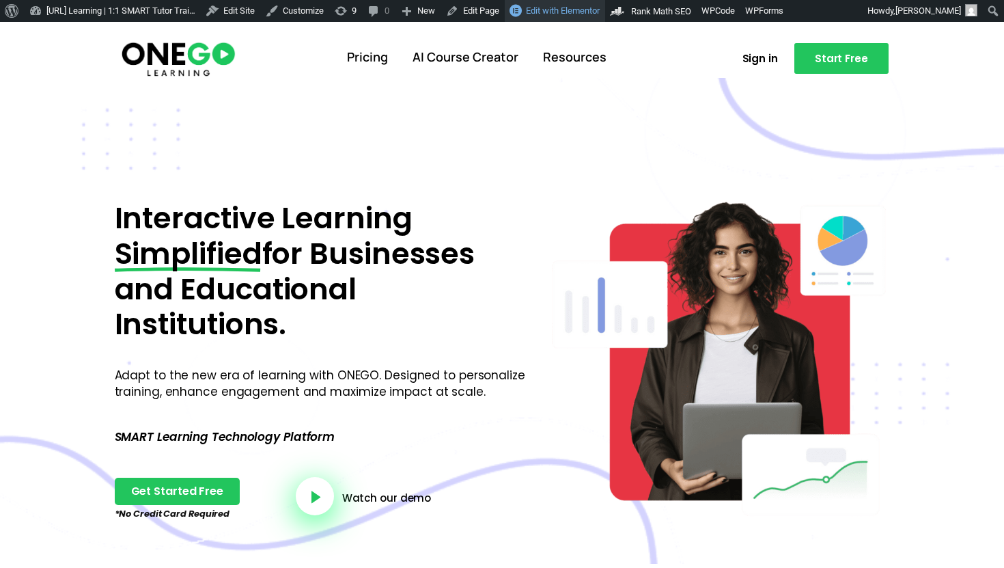
click at [605, 18] on link "Edit with Elementor" at bounding box center [555, 11] width 100 height 22
click at [132, 63] on img at bounding box center [179, 58] width 118 height 39
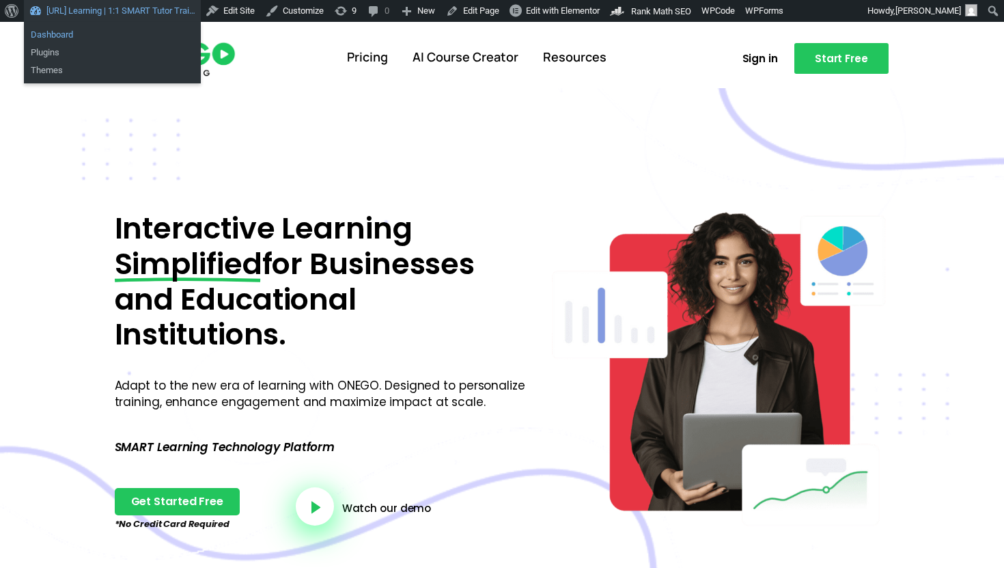
click at [81, 40] on link "Dashboard" at bounding box center [112, 35] width 177 height 18
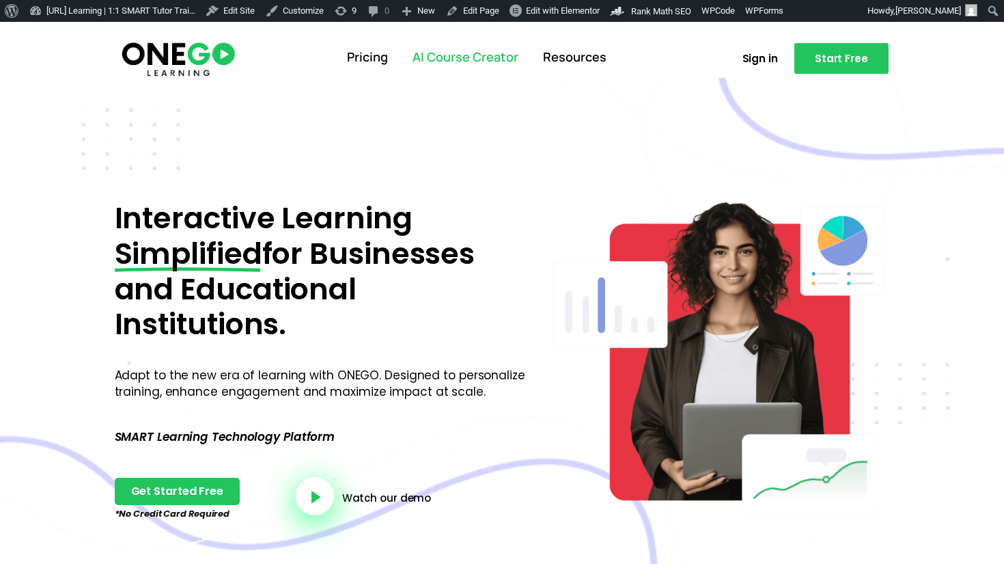
click at [471, 53] on link "AI Course Creator" at bounding box center [465, 58] width 130 height 36
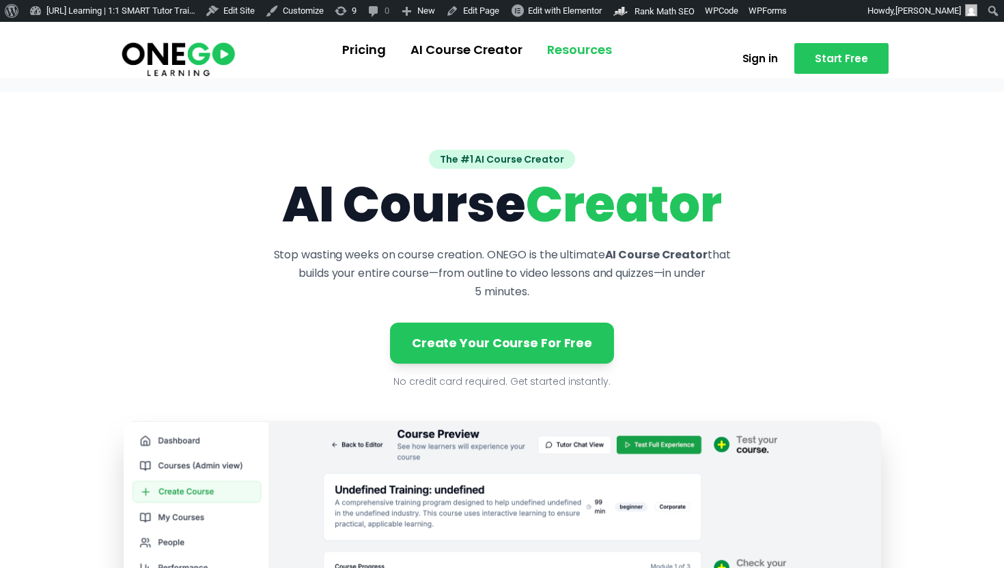
click at [562, 46] on link "Resources" at bounding box center [579, 50] width 89 height 36
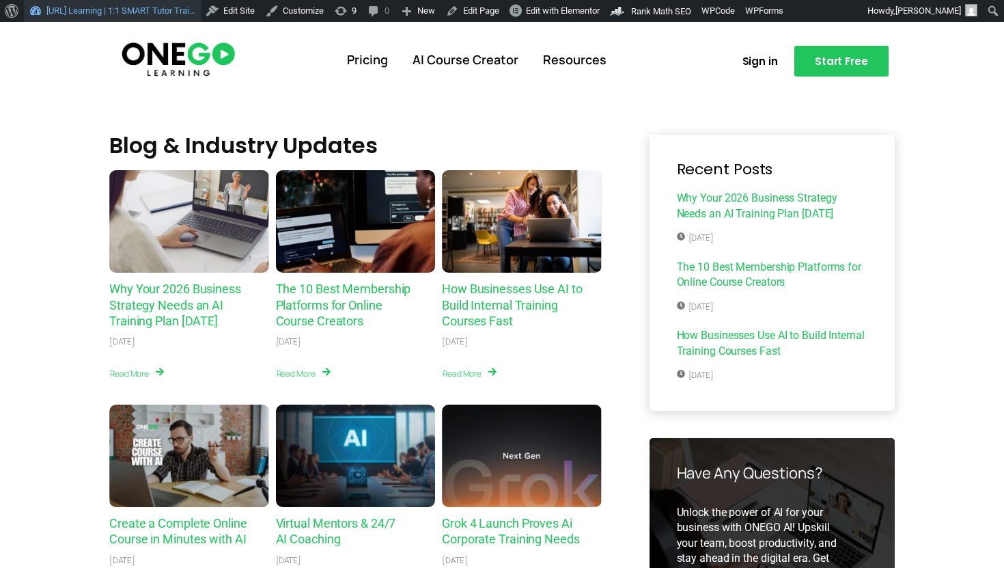
click at [98, 7] on link "[URL] Learning | 1:1 SMART Tutor Trai…" at bounding box center [112, 11] width 177 height 22
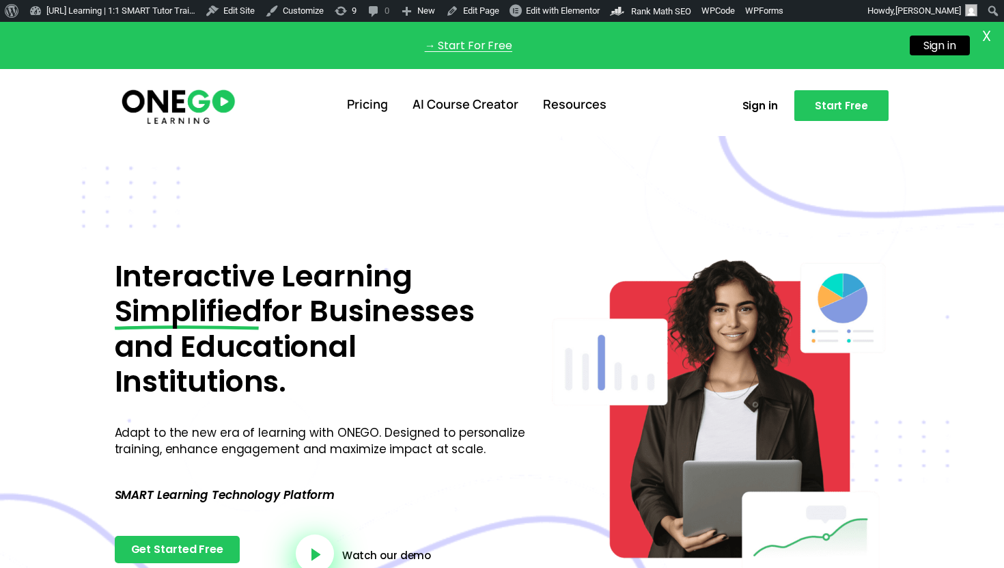
click at [992, 36] on span "X" at bounding box center [987, 35] width 20 height 20
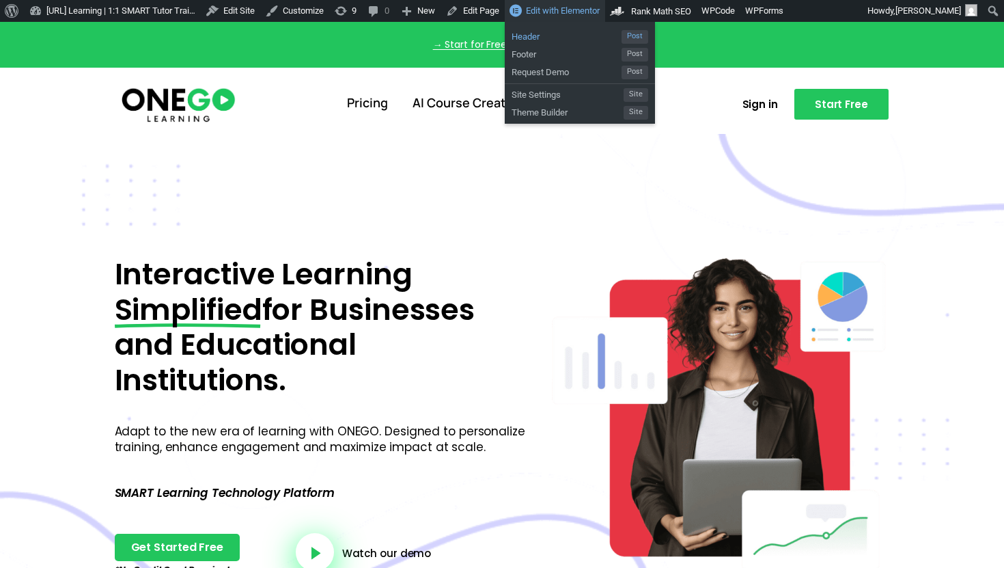
click at [571, 36] on span "Header" at bounding box center [567, 35] width 110 height 18
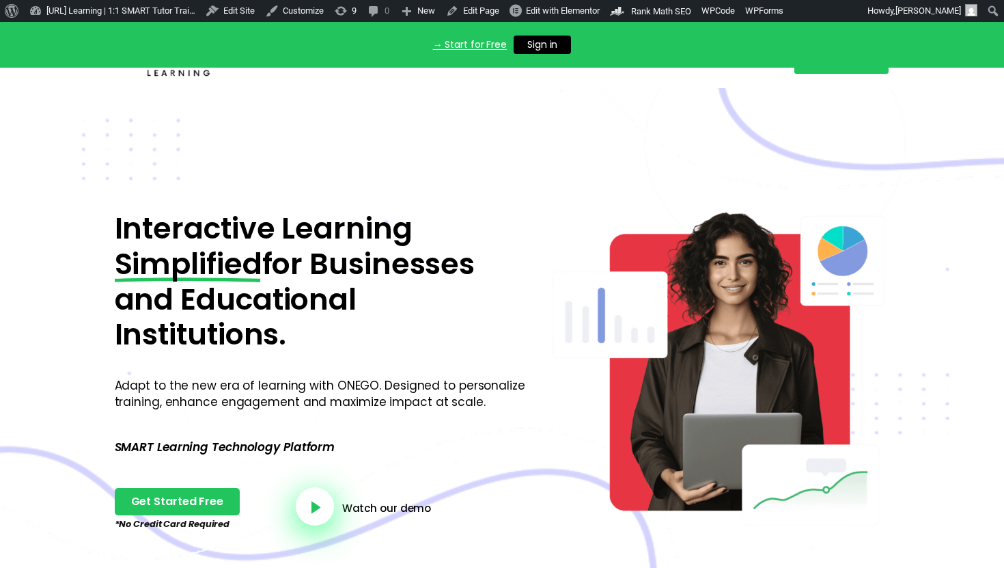
click at [195, 56] on div "→ Start for Free Sign in X" at bounding box center [502, 45] width 1004 height 46
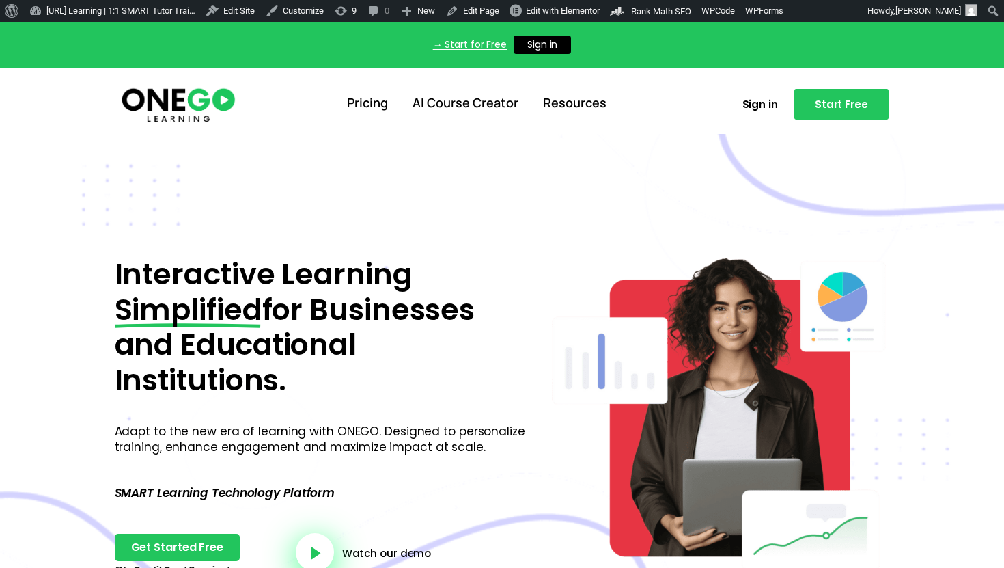
click at [198, 95] on img at bounding box center [179, 104] width 118 height 39
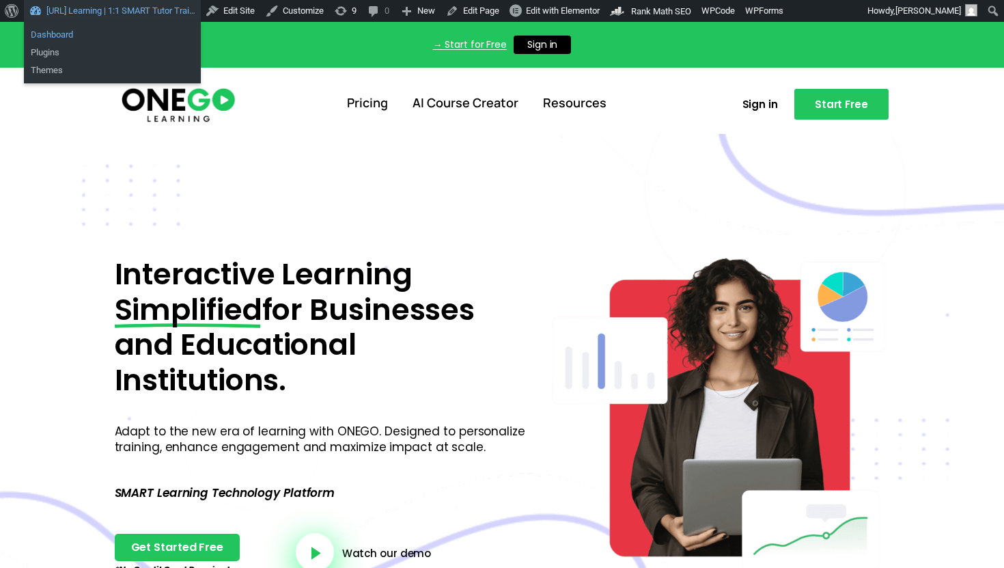
click at [87, 36] on link "Dashboard" at bounding box center [112, 35] width 177 height 18
